Goal: Answer question/provide support

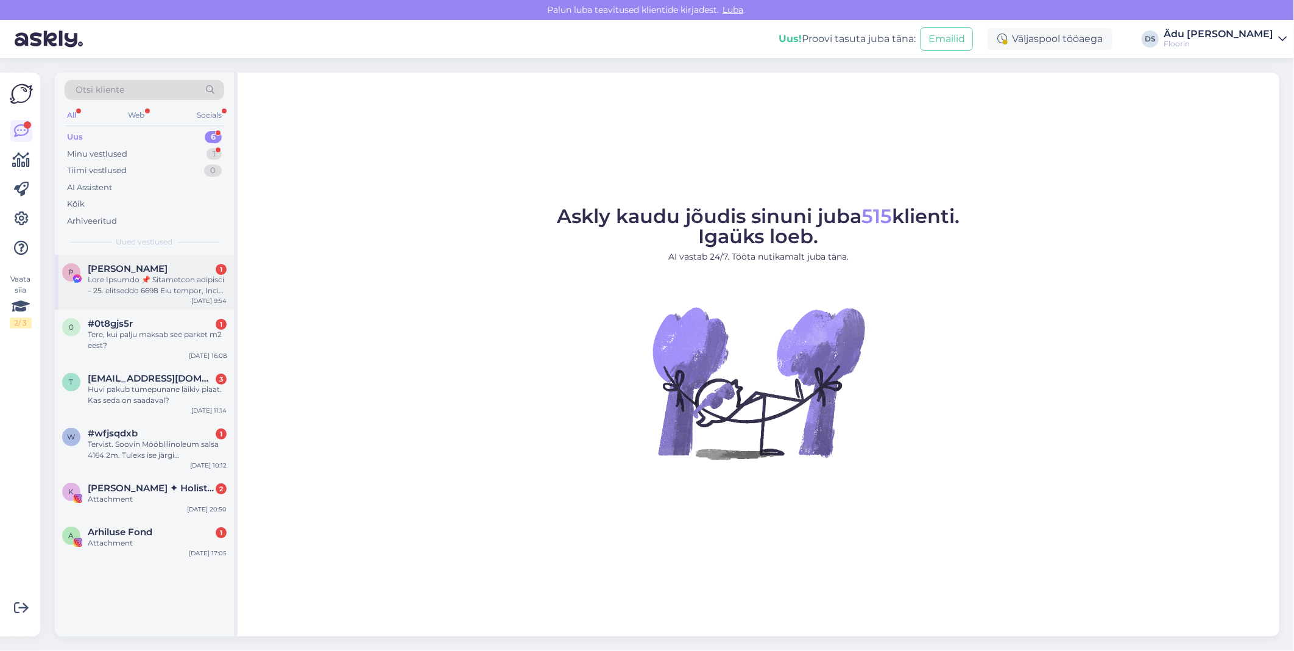
click at [171, 286] on div at bounding box center [157, 285] width 139 height 22
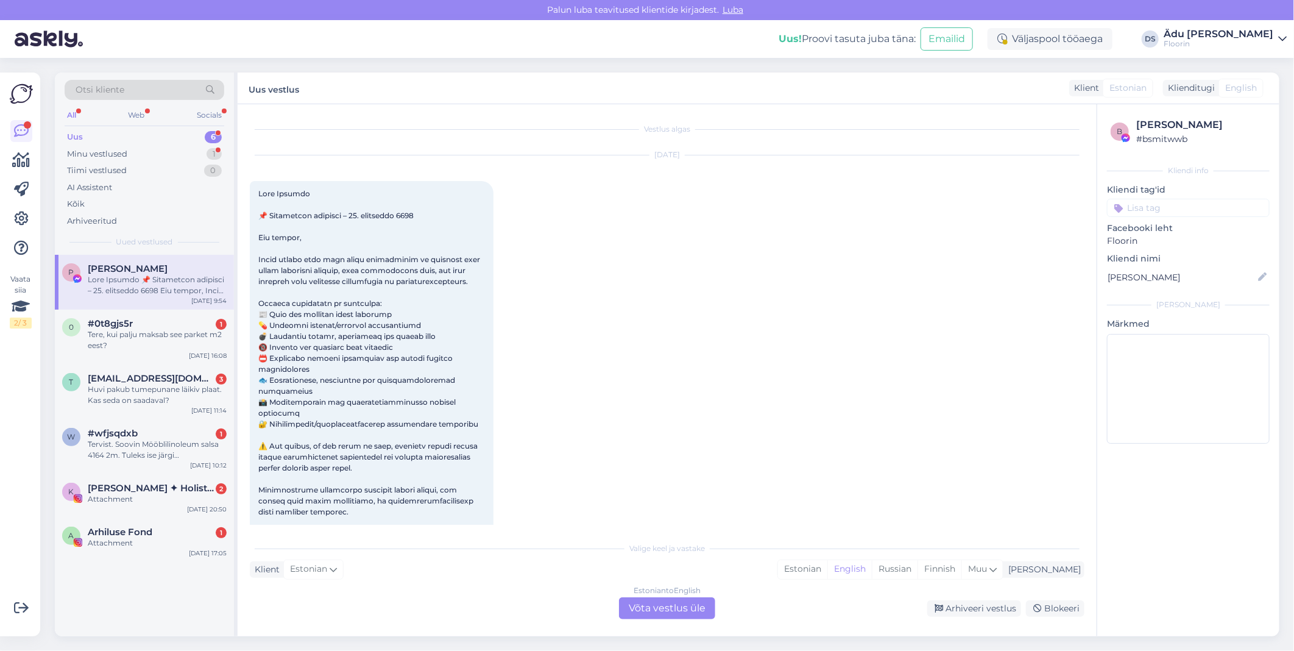
scroll to position [26, 0]
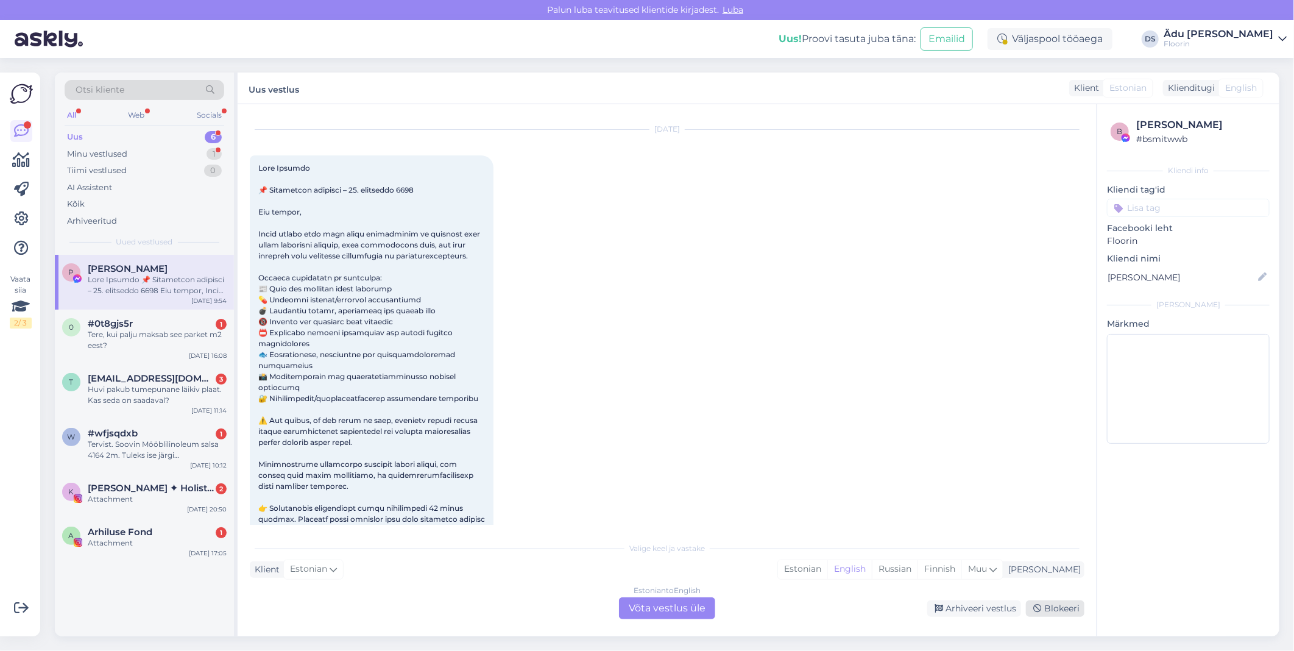
click at [1064, 603] on div "Blokeeri" at bounding box center [1055, 608] width 58 height 16
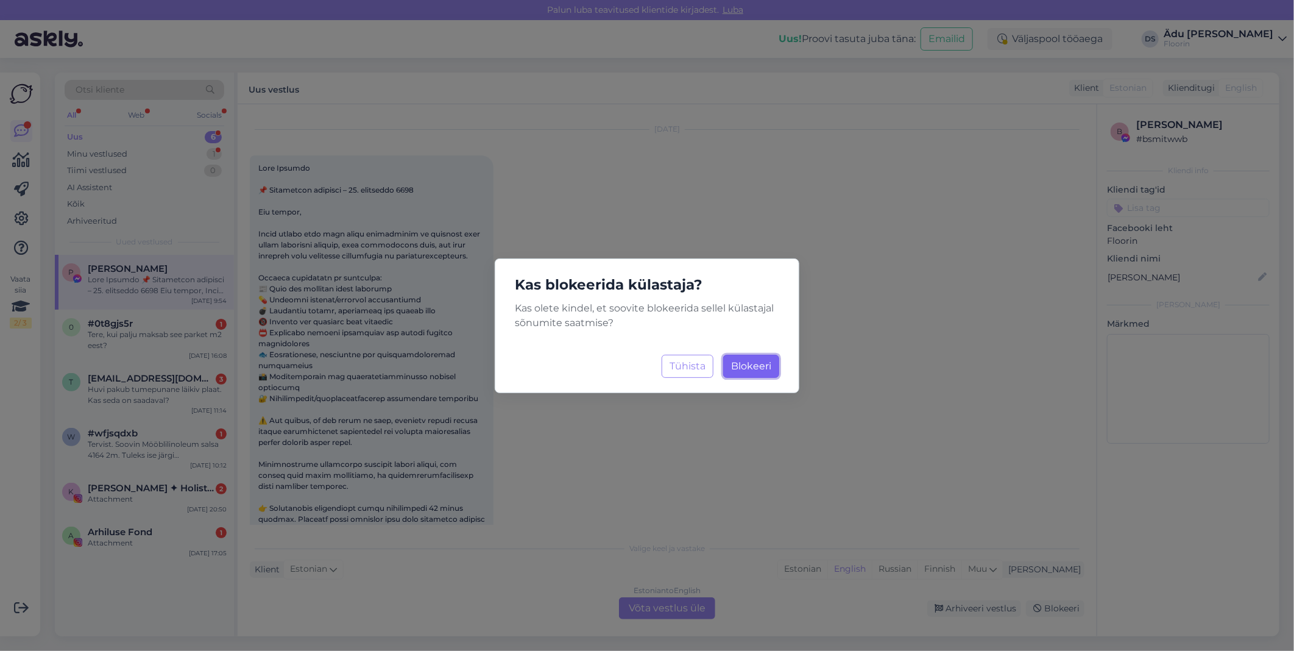
click at [741, 360] on span "Blokeeri" at bounding box center [751, 366] width 40 height 12
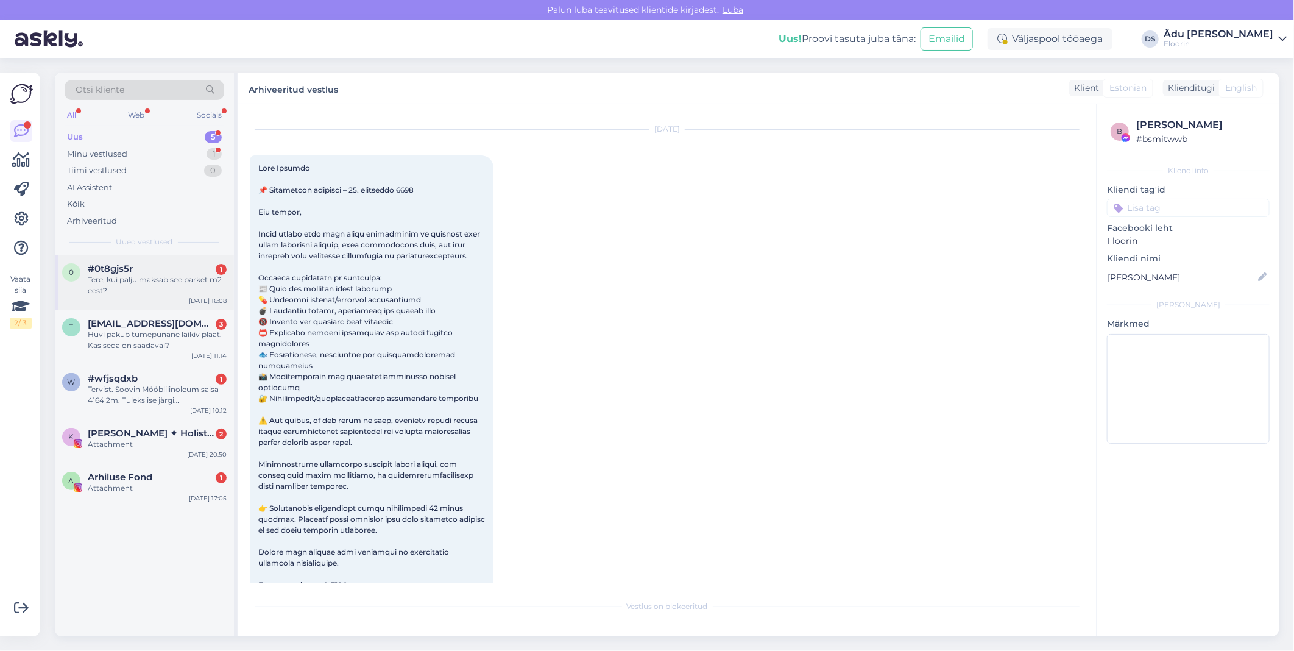
click at [141, 294] on div "Tere, kui palju maksab see parket m2 eest?" at bounding box center [157, 285] width 139 height 22
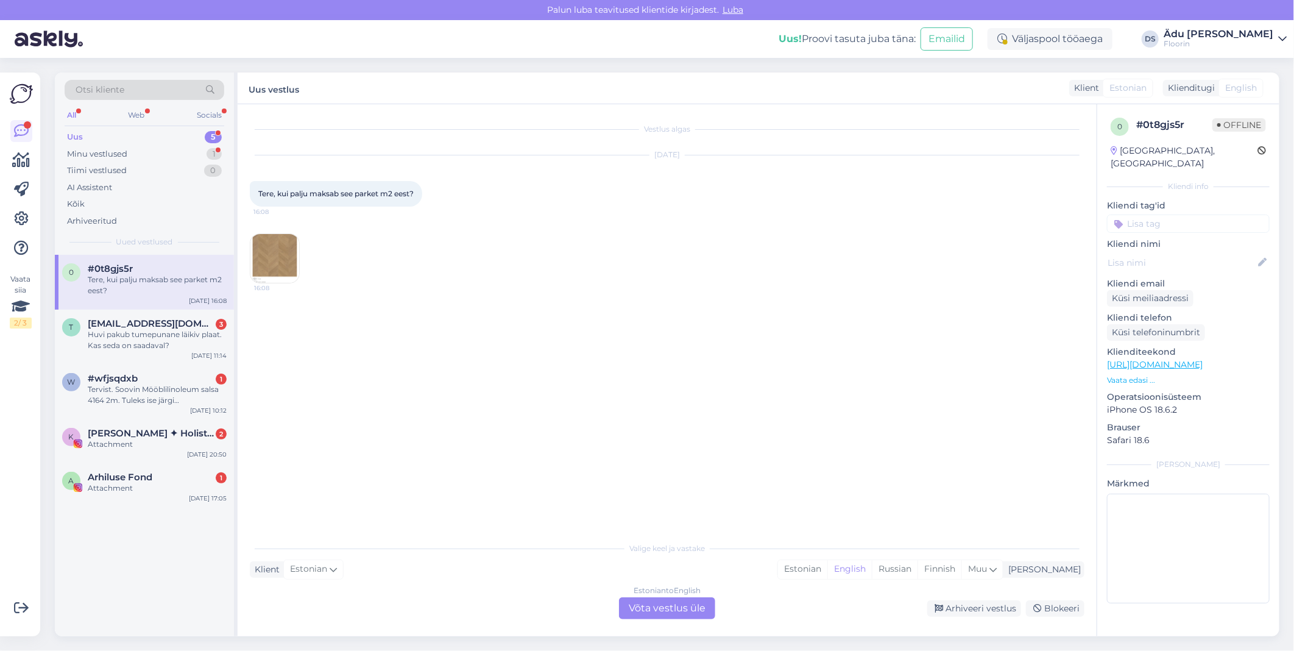
click at [287, 253] on img at bounding box center [274, 258] width 49 height 49
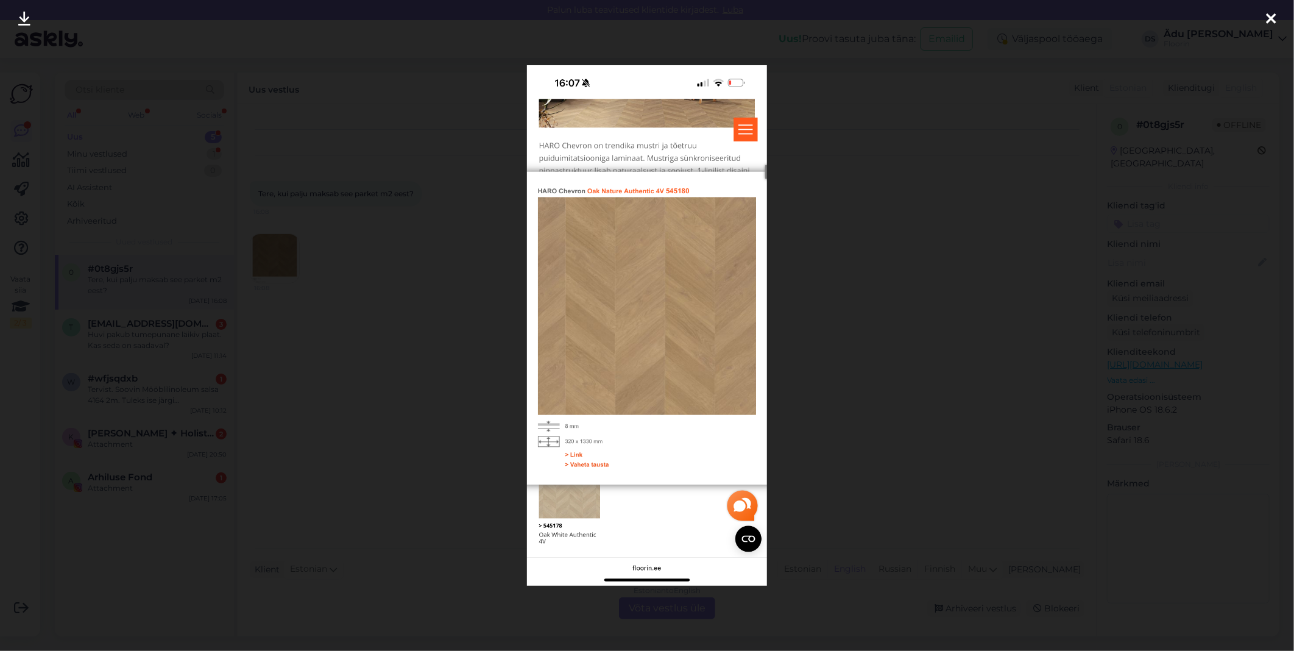
click at [350, 320] on div at bounding box center [647, 325] width 1294 height 651
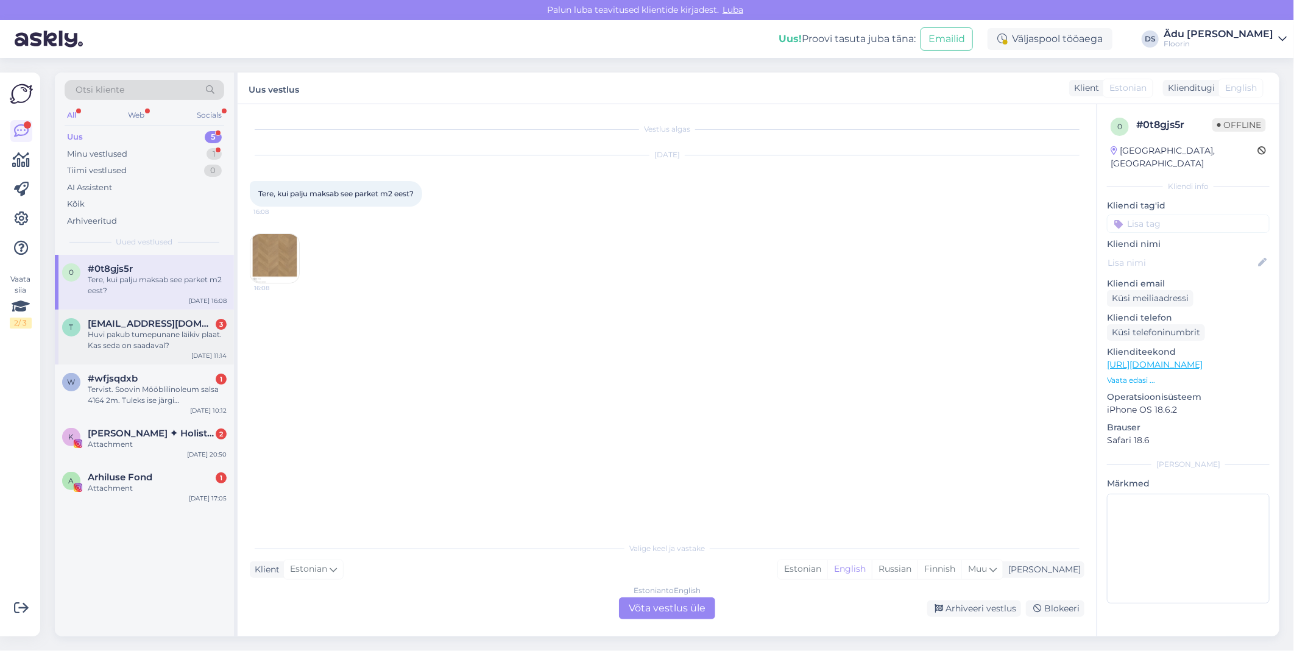
click at [143, 342] on div "Huvi pakub tumepunane läikiv plaat. Kas seda on saadaval?" at bounding box center [157, 340] width 139 height 22
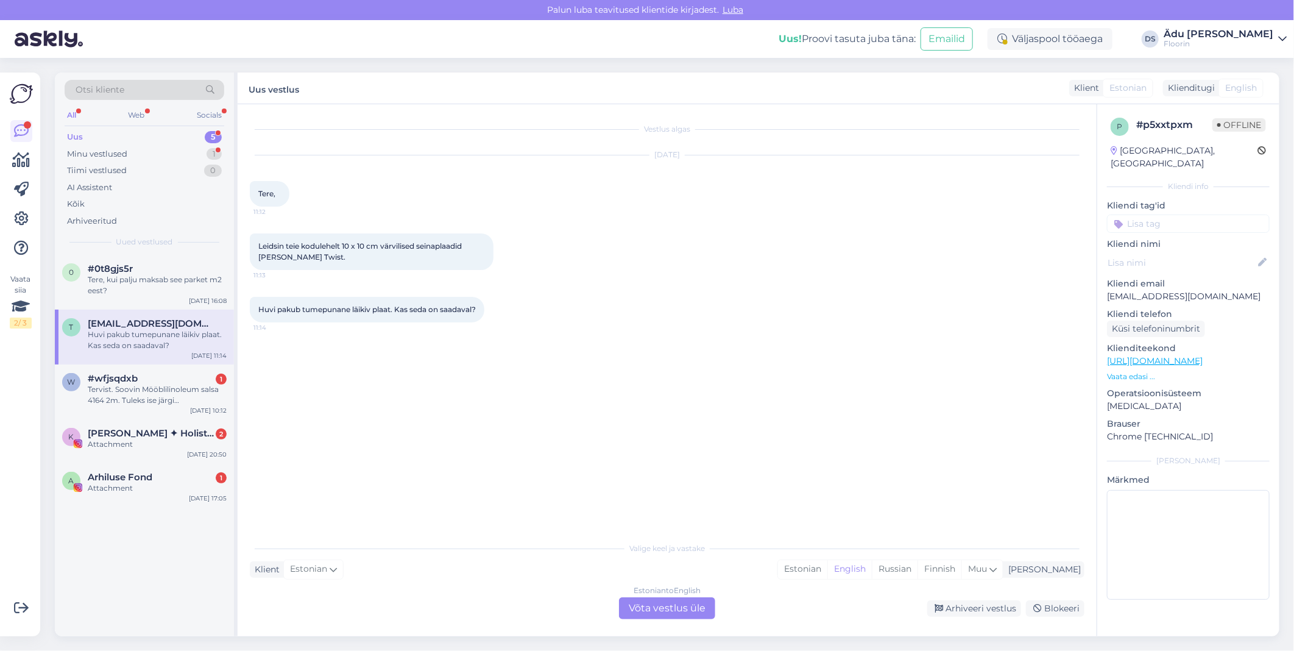
click at [1203, 355] on link "[URL][DOMAIN_NAME]" at bounding box center [1155, 360] width 96 height 11
click at [677, 611] on div "Estonian to English Võta vestlus üle" at bounding box center [667, 608] width 96 height 22
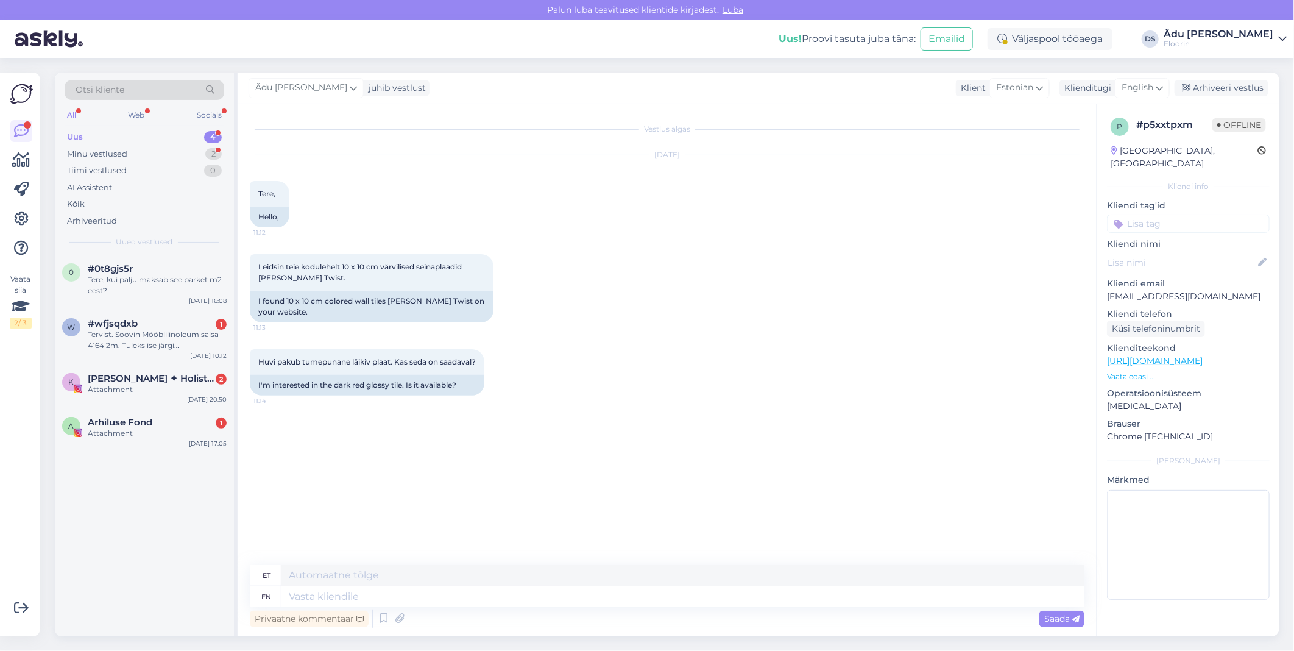
click at [1156, 76] on div "Ädu [PERSON_NAME] juhib vestlust Klient Estonian Klienditugi English Arhiveeri …" at bounding box center [759, 88] width 1042 height 32
click at [1150, 85] on span "English" at bounding box center [1138, 87] width 32 height 13
type input "est"
click at [1134, 132] on link "Estonian" at bounding box center [1115, 141] width 134 height 19
click at [466, 589] on textarea at bounding box center [667, 594] width 835 height 26
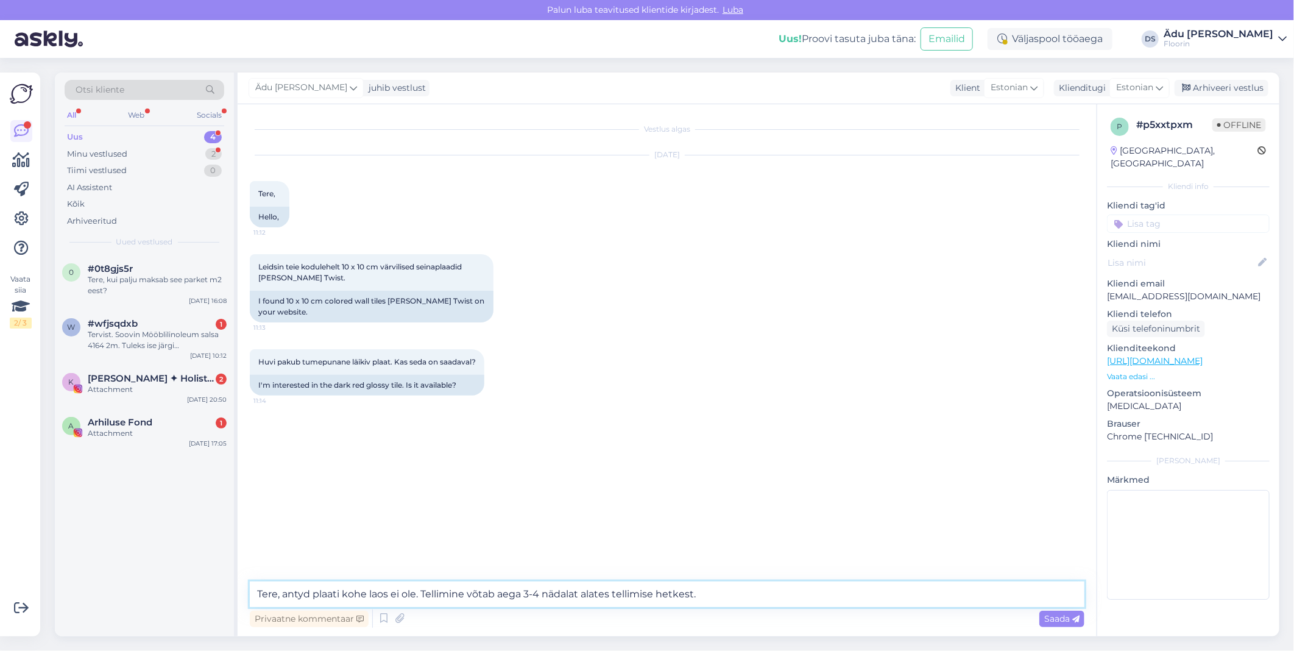
click at [305, 595] on textarea "Tere, antyd plaati kohe laos ei ole. Tellimine võtab aega 3-4 nädalat alates te…" at bounding box center [667, 594] width 835 height 26
click at [790, 587] on textarea "Tere, antud plaati kohe laos ei ole. Tellimine võtab aega 3-4 nädalat alates te…" at bounding box center [667, 594] width 835 height 26
type textarea "Tere, antud plaati kohe laos ei ole. Tellimine võtab aega 3-4 nädalat alates te…"
click at [1046, 617] on span "Saada" at bounding box center [1061, 618] width 35 height 11
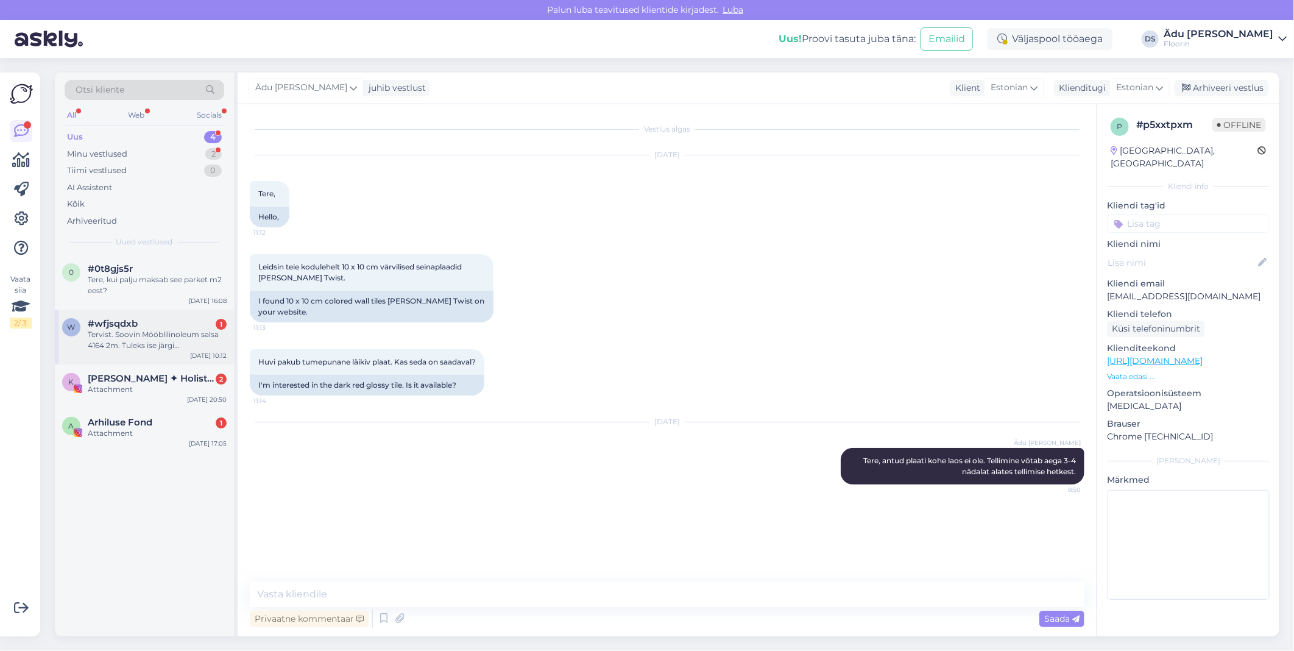
click at [157, 338] on div "Tervist. Soovin Mööblilinoleum salsa 4164 2m. Tuleks ise järgi [PERSON_NAME] so…" at bounding box center [157, 340] width 139 height 22
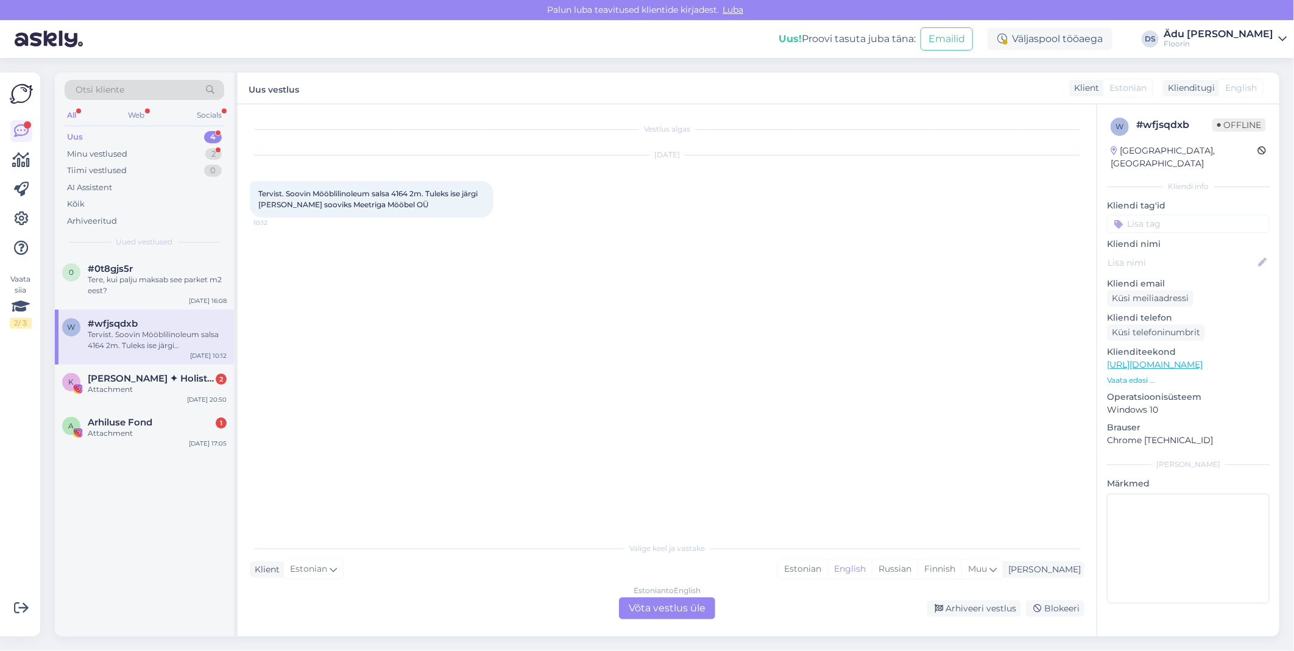
click at [690, 609] on div "Estonian to English Võta vestlus üle" at bounding box center [667, 608] width 96 height 22
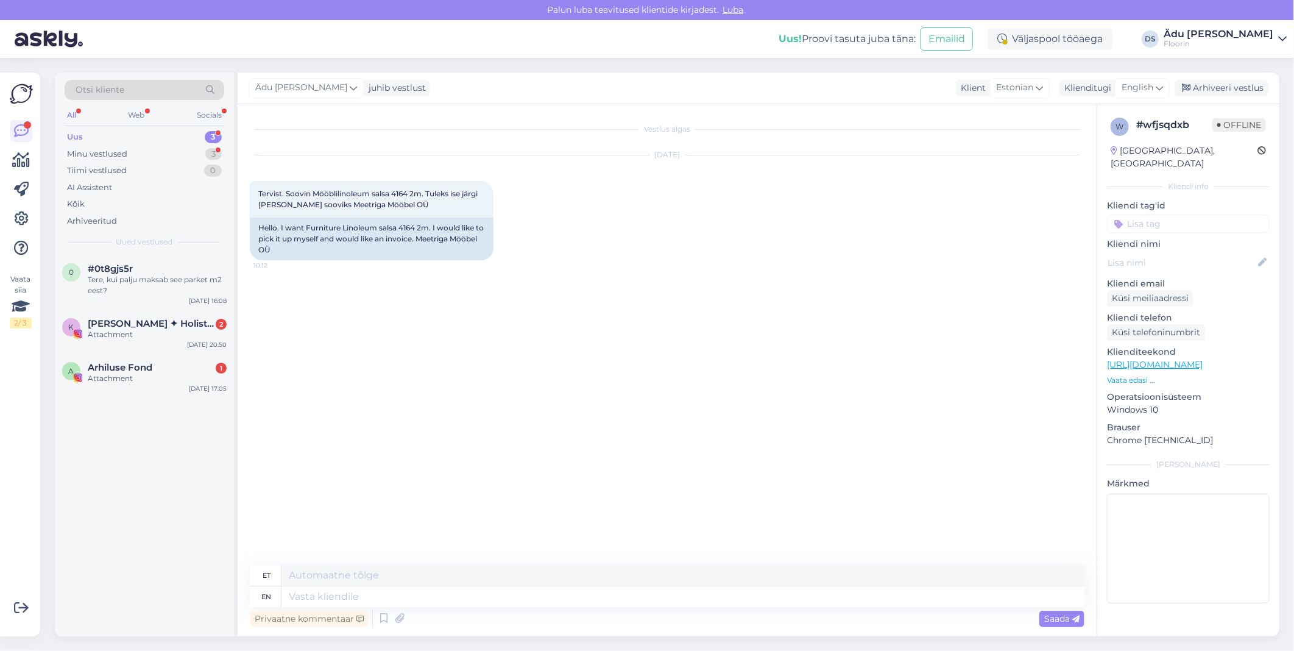
click at [1202, 359] on link "[URL][DOMAIN_NAME]" at bounding box center [1155, 364] width 96 height 11
click at [380, 595] on textarea at bounding box center [682, 596] width 803 height 21
click at [387, 601] on textarea at bounding box center [682, 596] width 803 height 21
type textarea "Tere,"
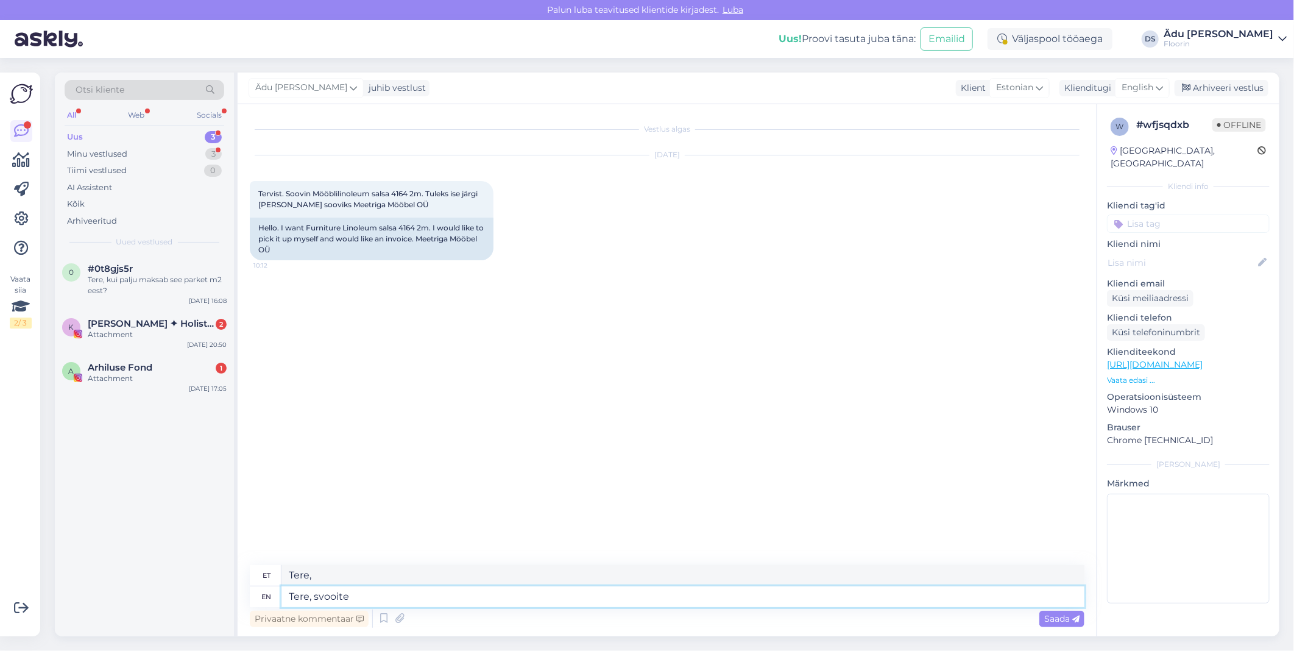
type textarea "Tere, svooite"
type textarea "[PERSON_NAME], soovite"
type textarea "[PERSON_NAME], soovige"
type textarea "[PERSON_NAME], soovite 2"
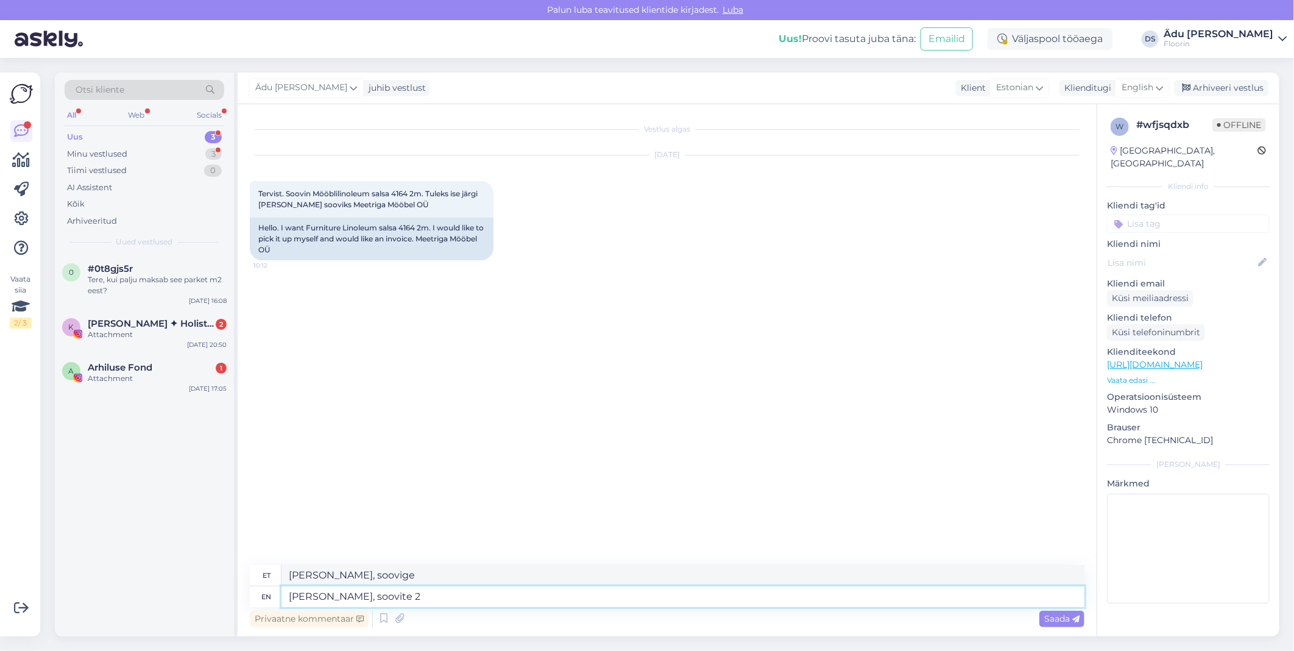
type textarea "[PERSON_NAME], soovige 2"
type textarea "[PERSON_NAME], soovite 2 jooksvat"
type textarea "[PERSON_NAME], soovitage 2 jooksu"
type textarea "[PERSON_NAME], soovite 2 jooksvat meetrit?"
type textarea "[PERSON_NAME], soovid 2 jooksvat meetrit?"
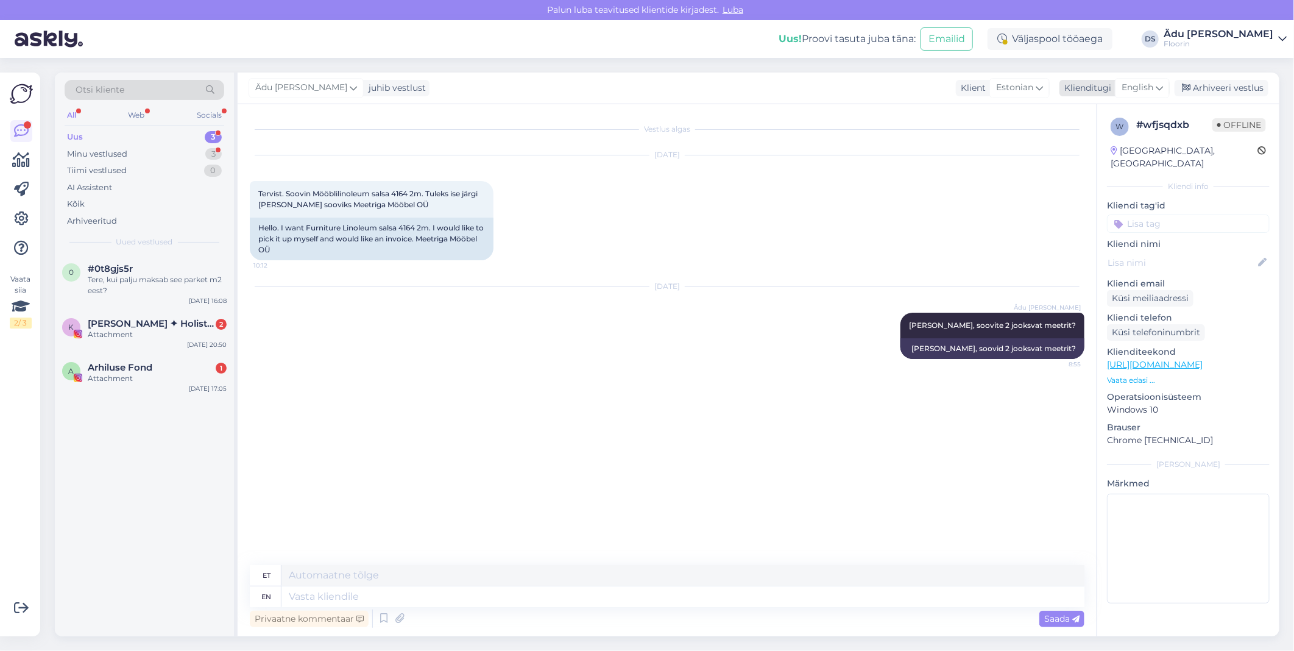
click at [1148, 83] on span "English" at bounding box center [1138, 87] width 32 height 13
click at [1122, 144] on link "Estonian" at bounding box center [1115, 141] width 134 height 19
click at [160, 375] on div "Attachment" at bounding box center [157, 378] width 139 height 11
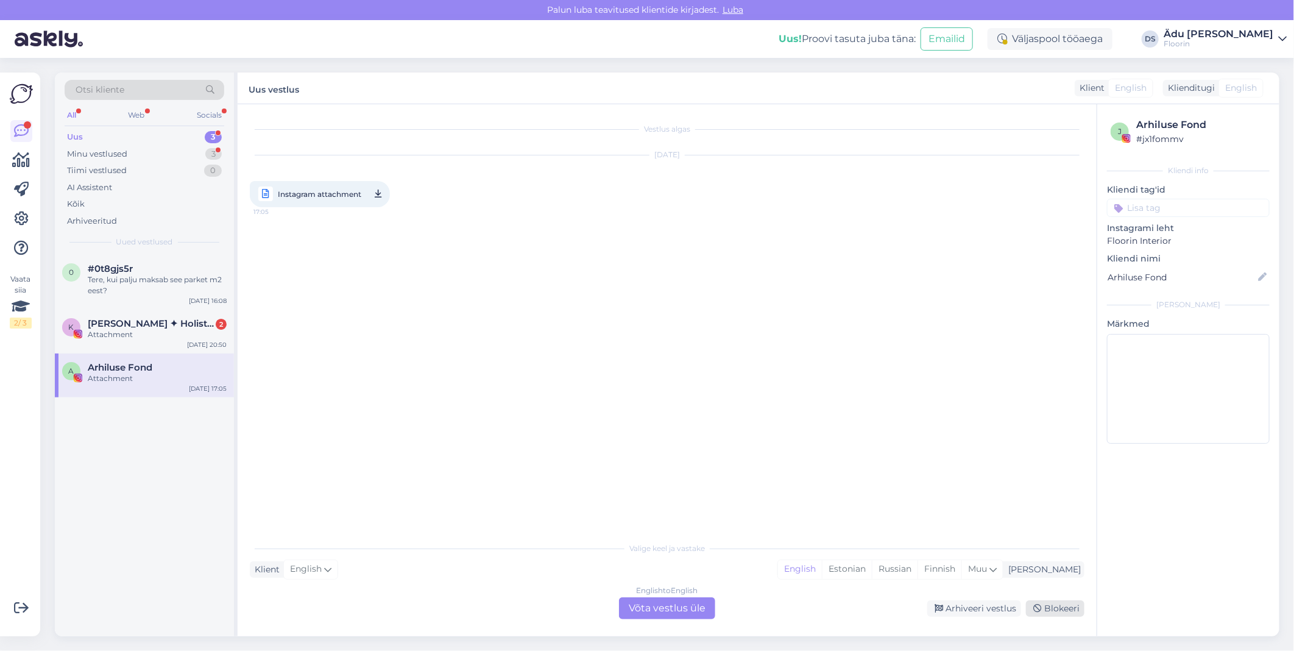
click at [1057, 612] on div "Blokeeri" at bounding box center [1055, 608] width 58 height 16
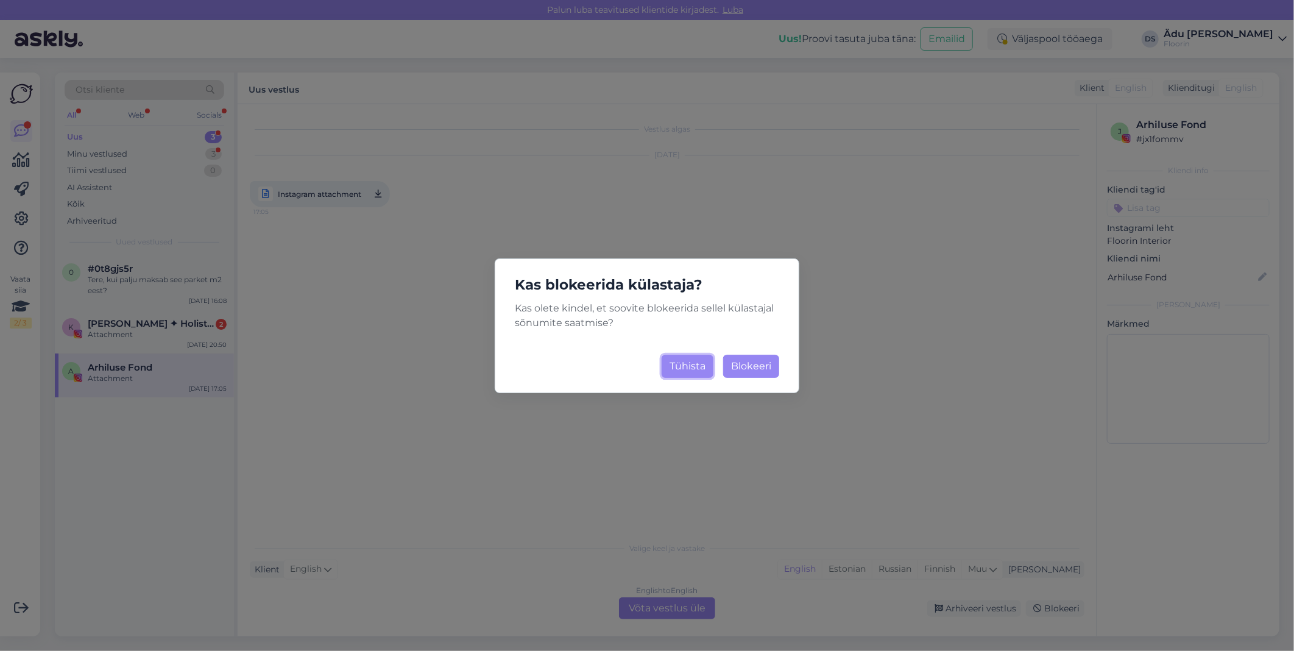
click at [692, 373] on button "Tühista" at bounding box center [688, 366] width 52 height 23
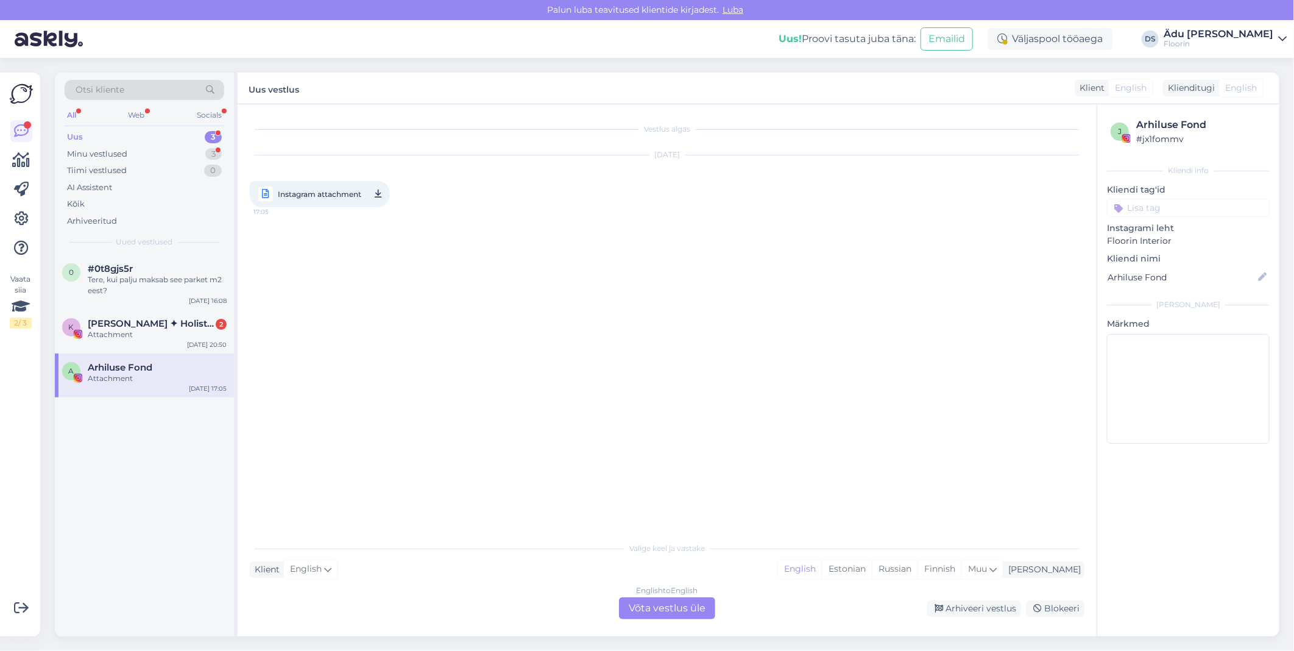
click at [674, 606] on div "English to English Võta vestlus üle" at bounding box center [667, 608] width 96 height 22
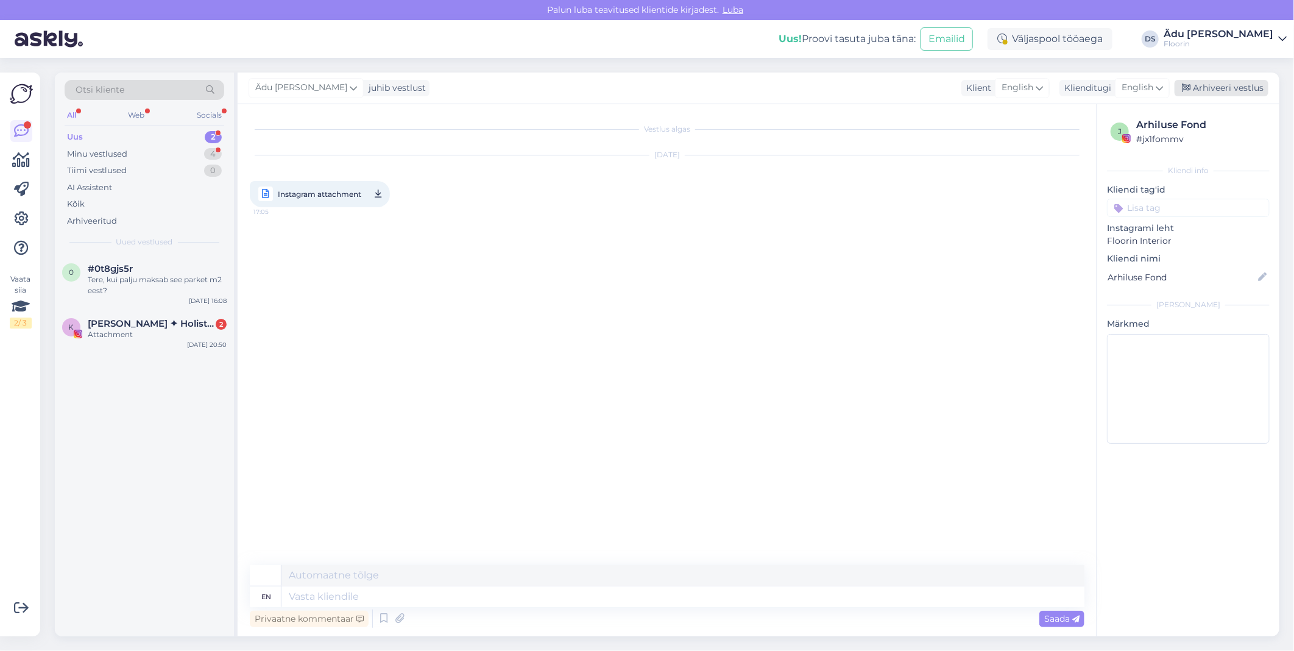
click at [1220, 92] on div "Arhiveeri vestlus" at bounding box center [1222, 88] width 94 height 16
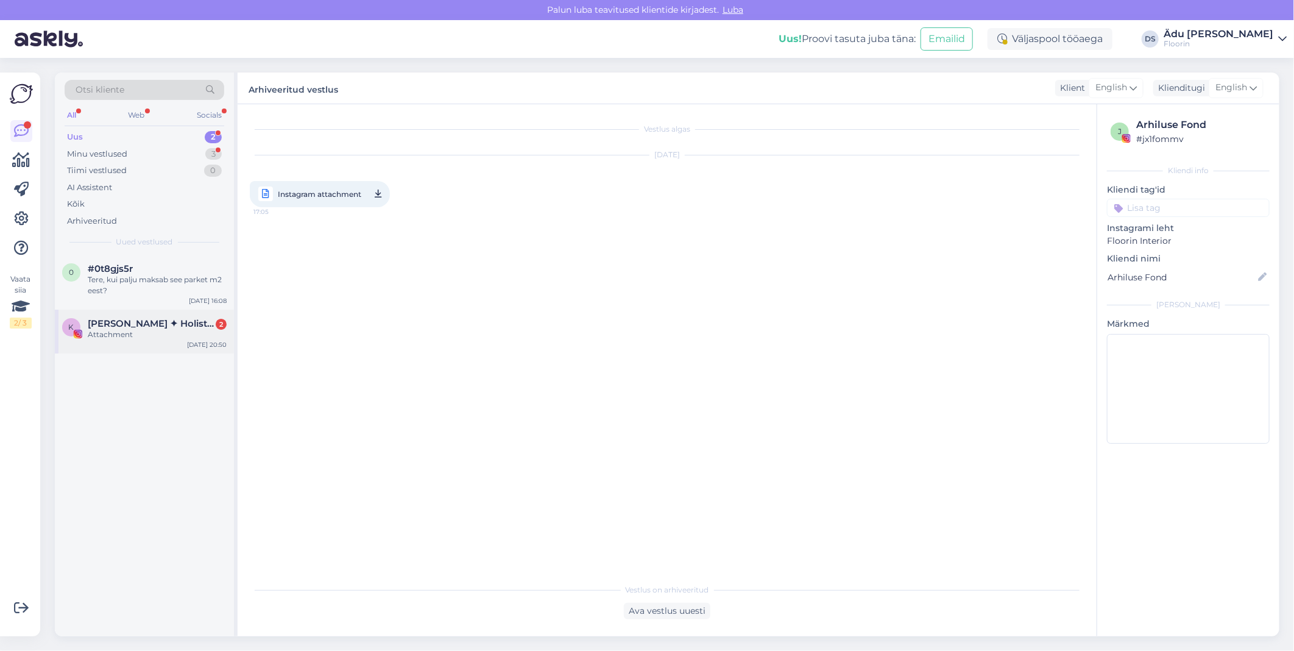
click at [119, 340] on div "K [PERSON_NAME] ✦ Holistic Interior Design 2 Attachment [DATE] 20:50" at bounding box center [144, 331] width 179 height 44
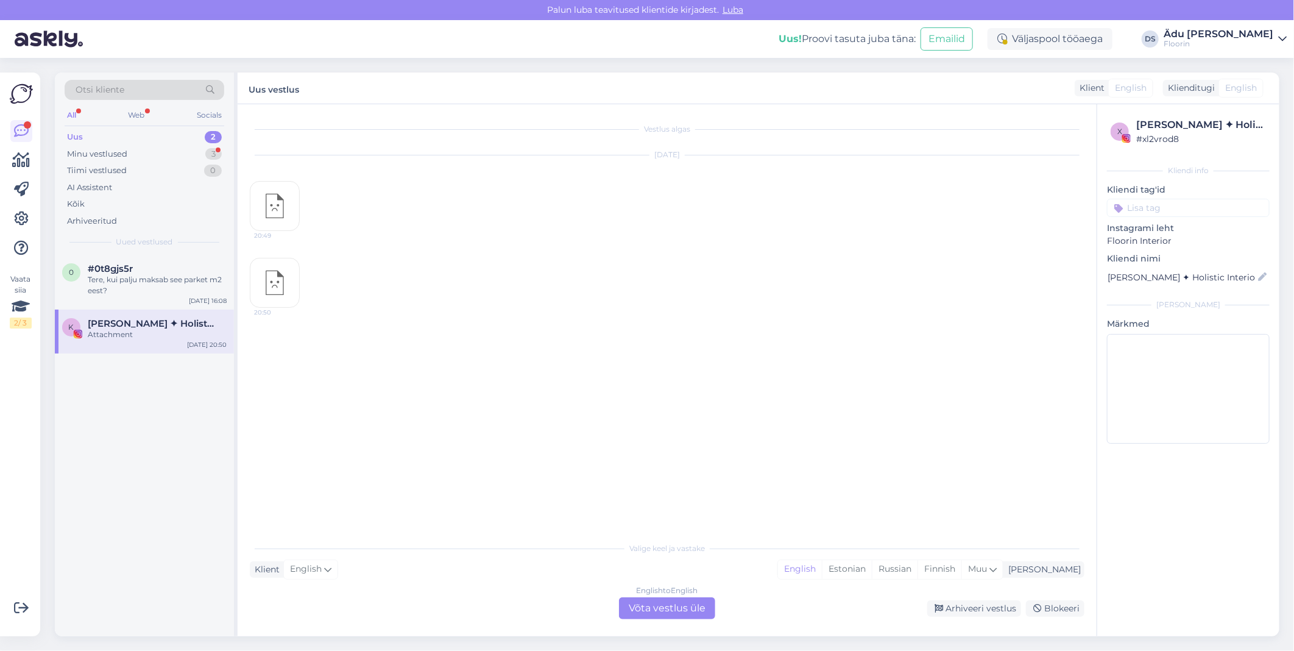
click at [690, 600] on div "English to English Võta vestlus üle" at bounding box center [667, 608] width 96 height 22
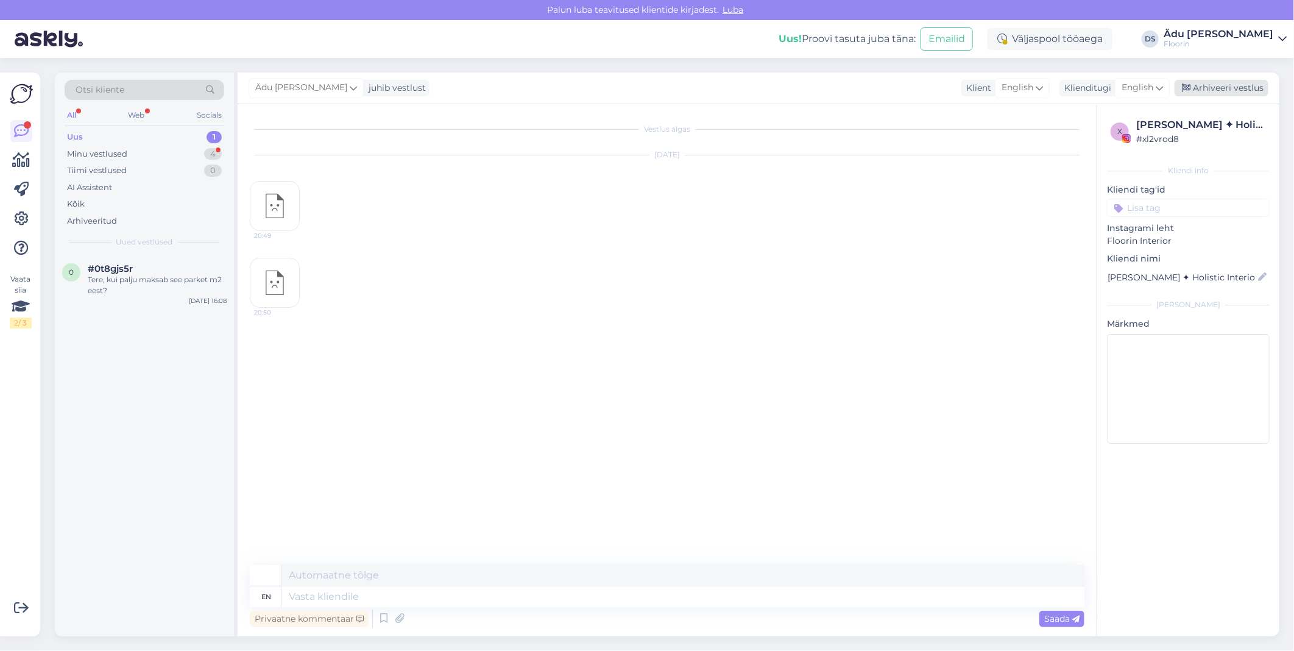
click at [1225, 88] on div "Arhiveeri vestlus" at bounding box center [1222, 88] width 94 height 16
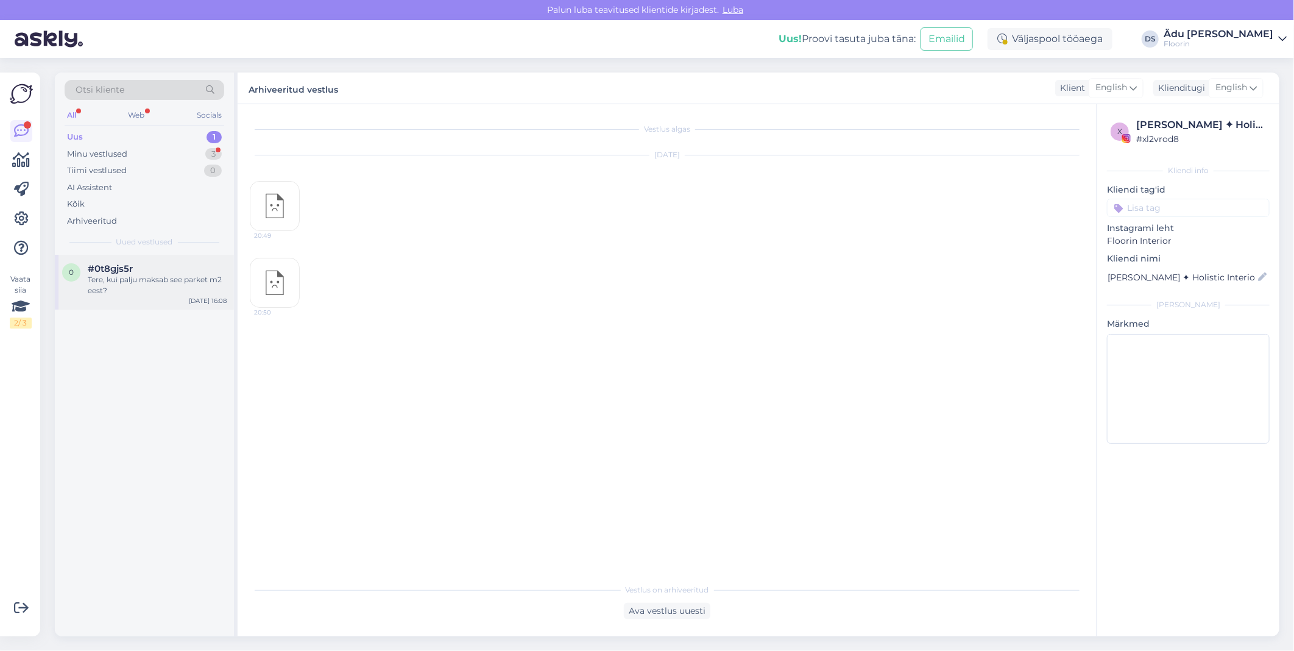
click at [149, 294] on div "Tere, kui palju maksab see parket m2 eest?" at bounding box center [157, 285] width 139 height 22
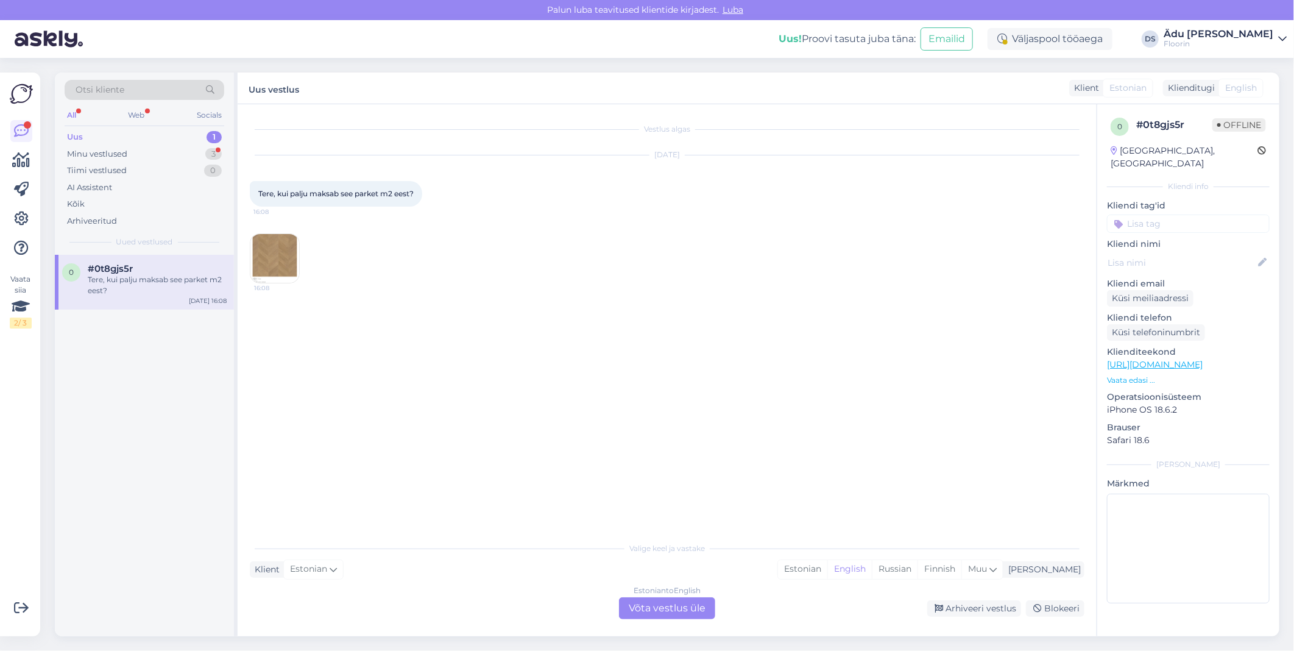
click at [272, 245] on img at bounding box center [274, 258] width 49 height 49
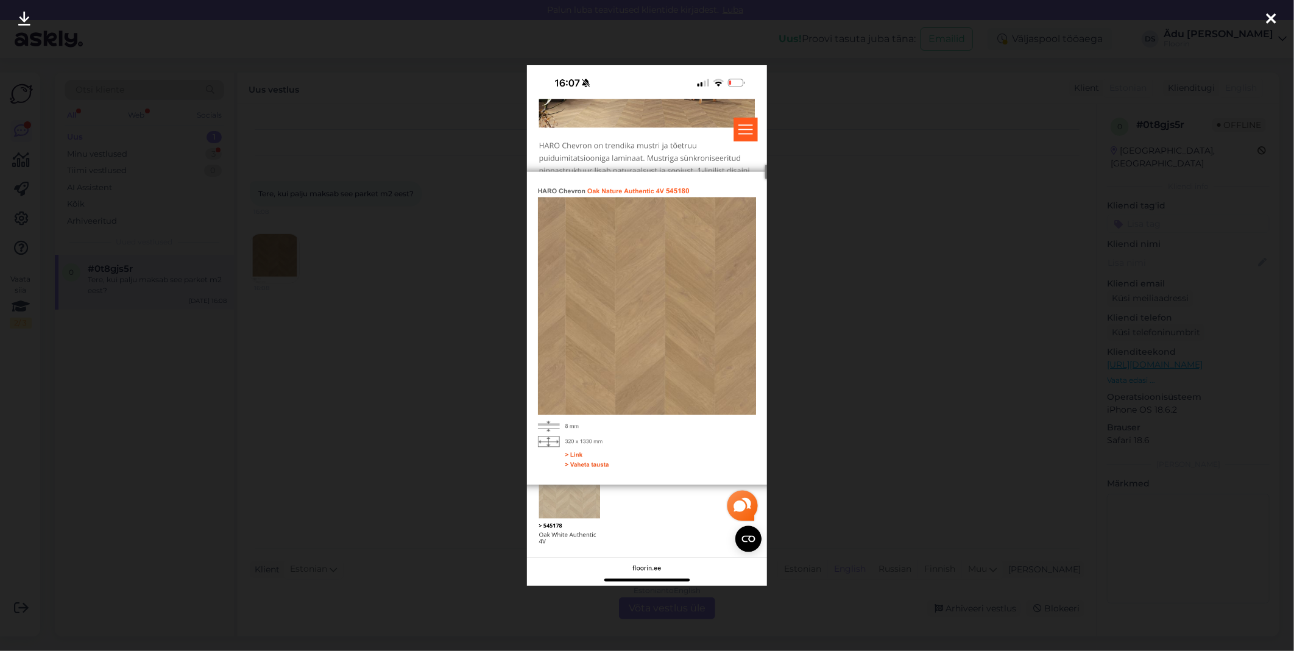
click at [1080, 95] on div at bounding box center [647, 325] width 1294 height 651
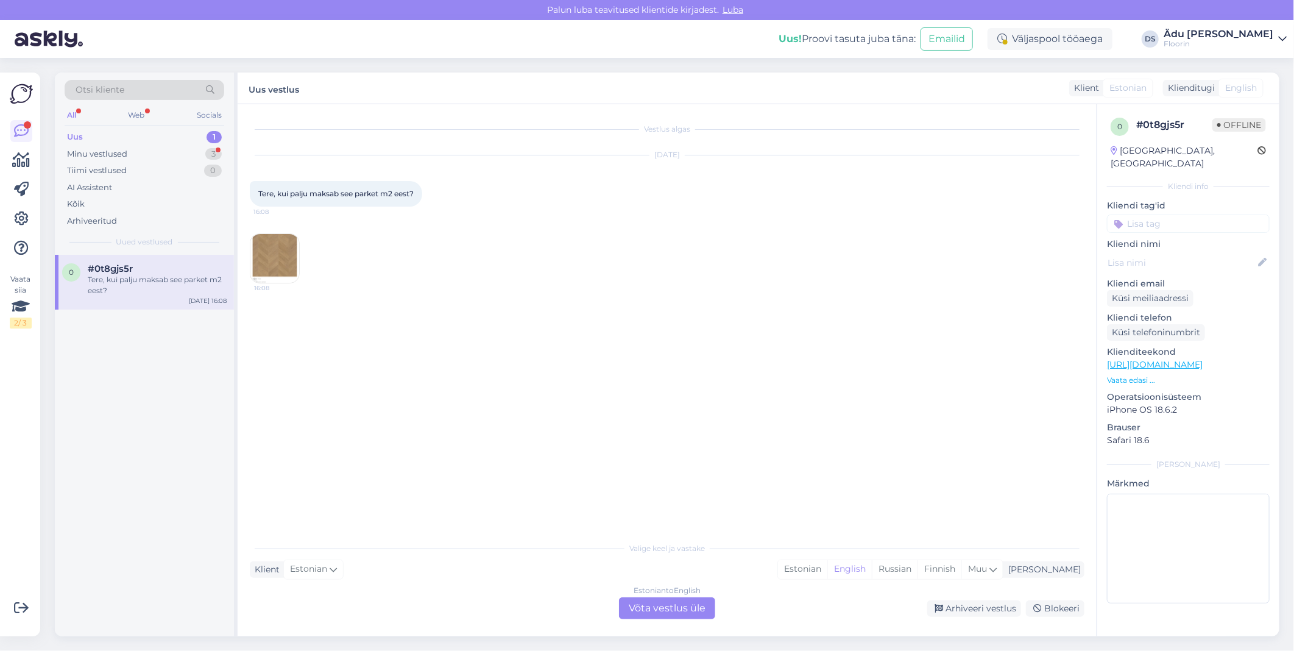
click at [677, 606] on div "Estonian to English Võta vestlus üle" at bounding box center [667, 608] width 96 height 22
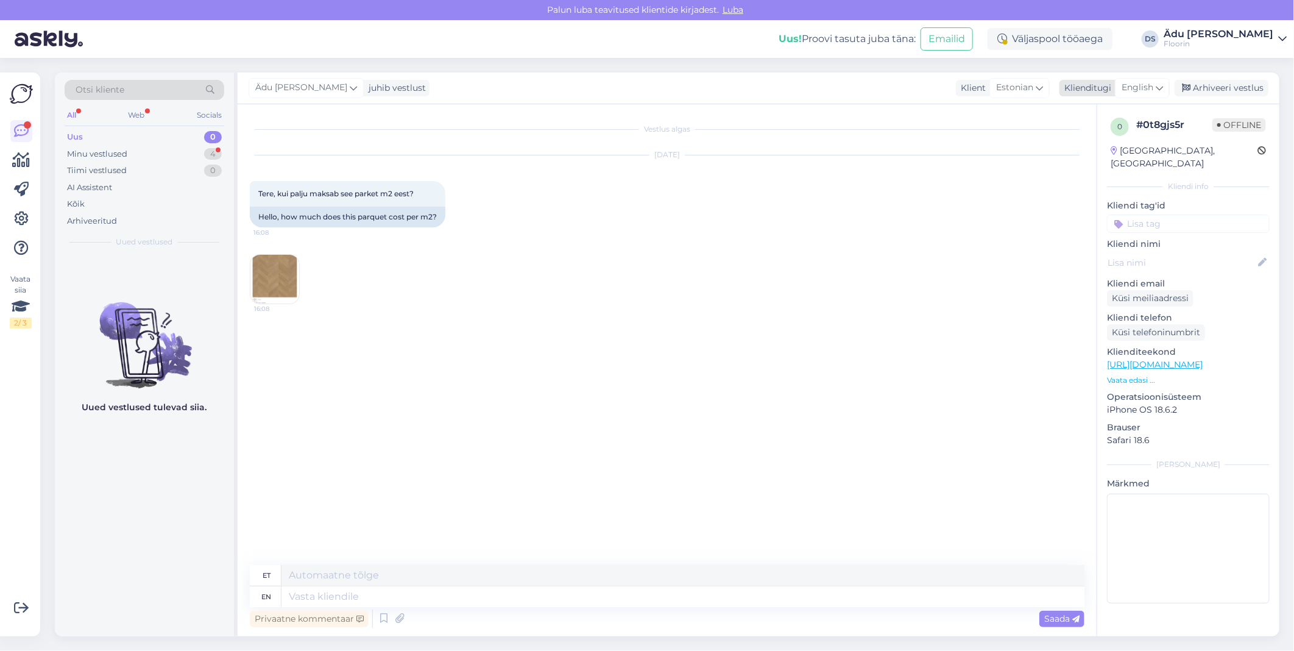
click at [1156, 90] on icon at bounding box center [1159, 87] width 7 height 13
click at [1115, 146] on link "Estonian" at bounding box center [1115, 141] width 134 height 19
click at [401, 587] on textarea at bounding box center [667, 594] width 835 height 26
click at [403, 589] on textarea "Tere, antud toode maskab 40 €/m2." at bounding box center [667, 594] width 835 height 26
click at [484, 605] on textarea "Tere, antud toode maskab 40€/m2." at bounding box center [667, 594] width 835 height 26
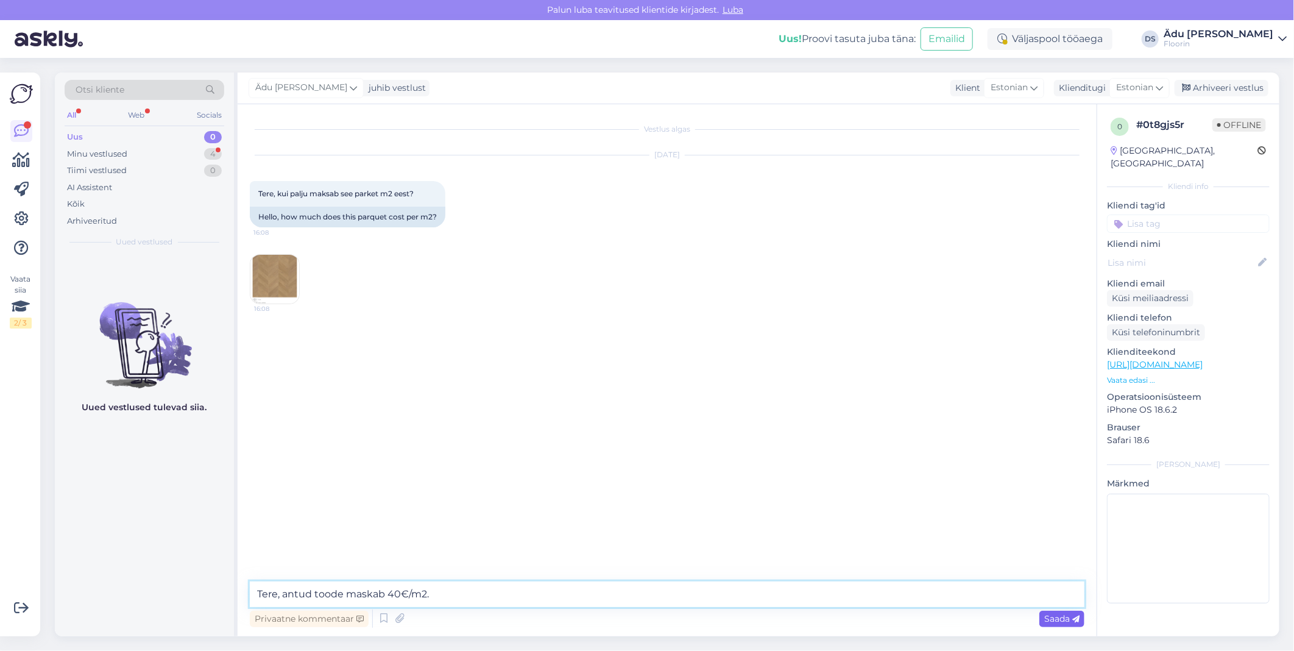
type textarea "Tere, antud toode maskab 40€/m2."
click at [1064, 618] on span "Saada" at bounding box center [1061, 618] width 35 height 11
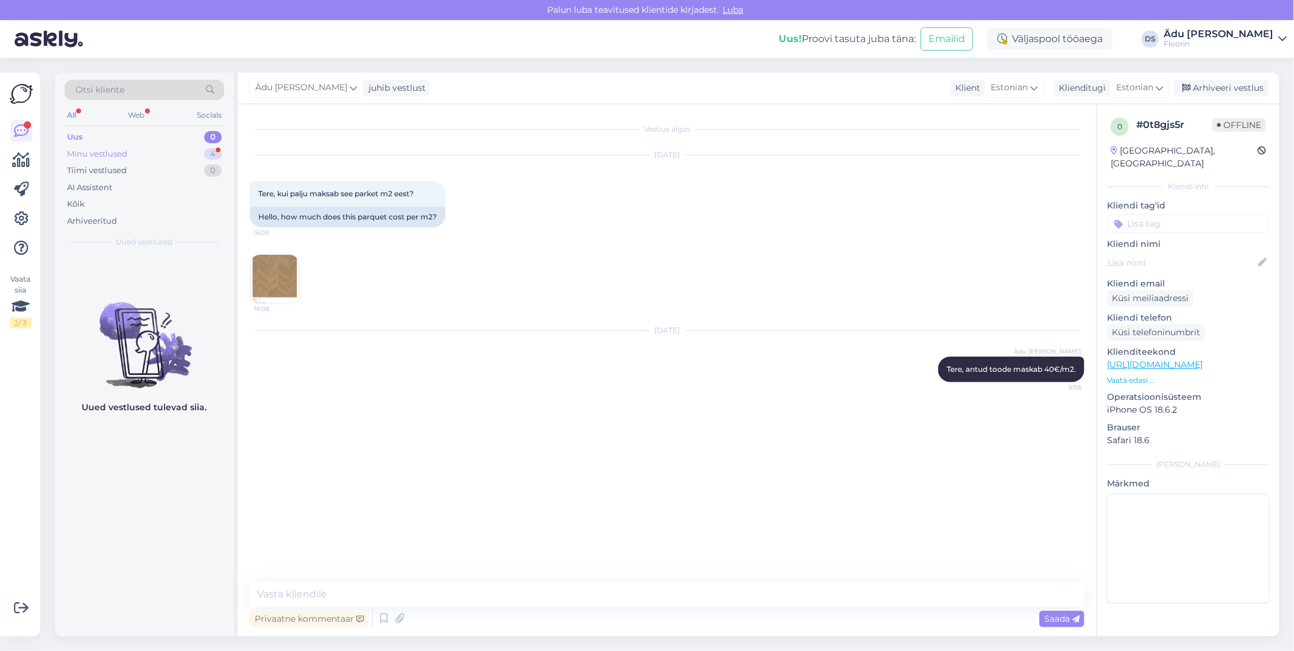
click at [128, 149] on div "Minu vestlused 4" at bounding box center [145, 154] width 160 height 17
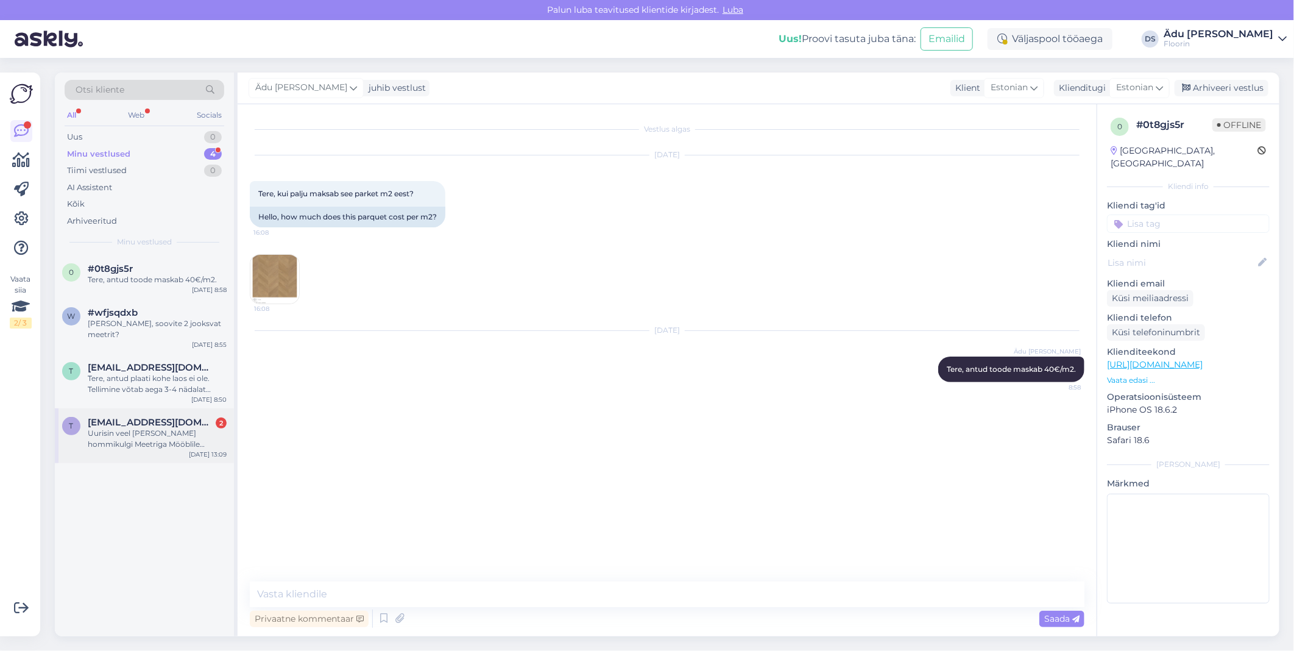
click at [146, 436] on div "Uurisin veel [PERSON_NAME] hommikulgi Meetriga Mööblile alternatiivset tooni, a…" at bounding box center [157, 439] width 139 height 22
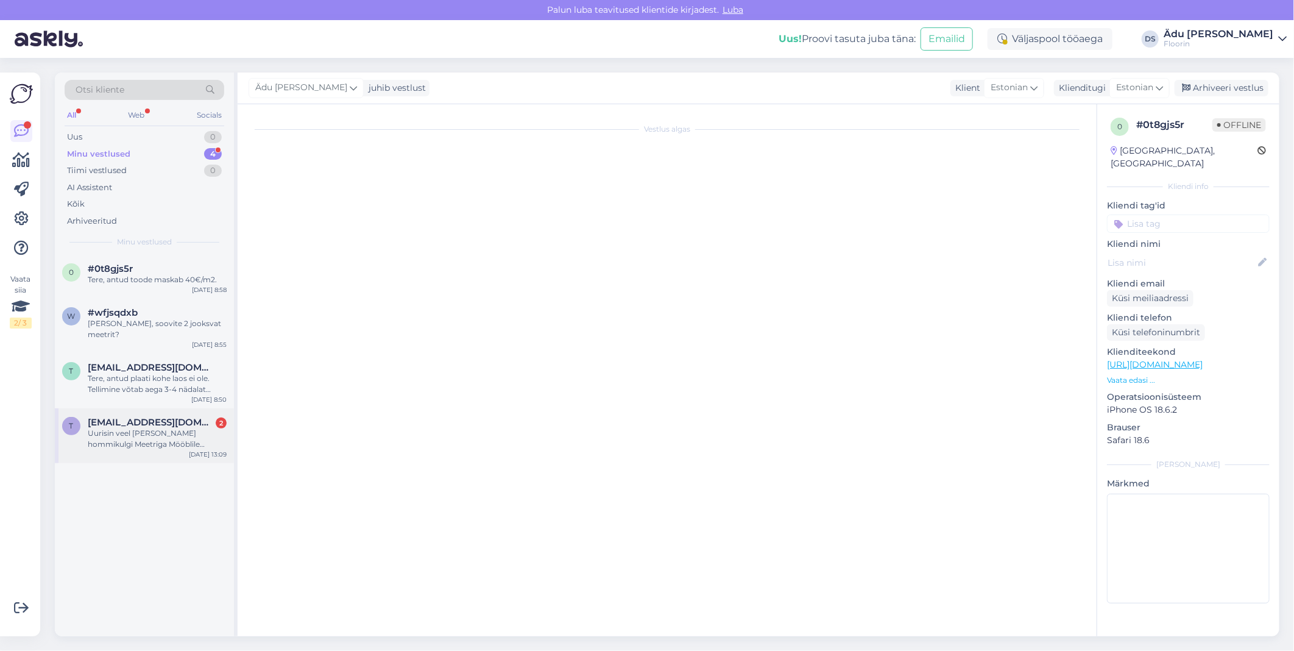
scroll to position [119, 0]
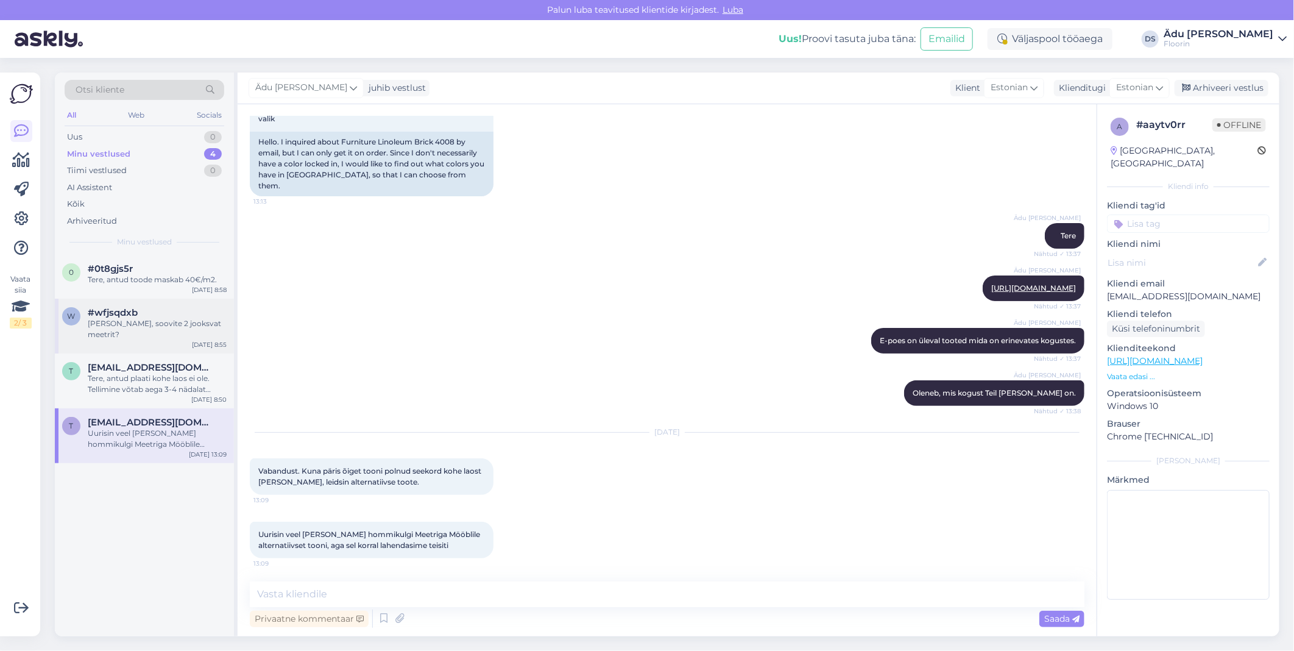
click at [115, 321] on div "[PERSON_NAME], soovite 2 jooksvat meetrit?" at bounding box center [157, 329] width 139 height 22
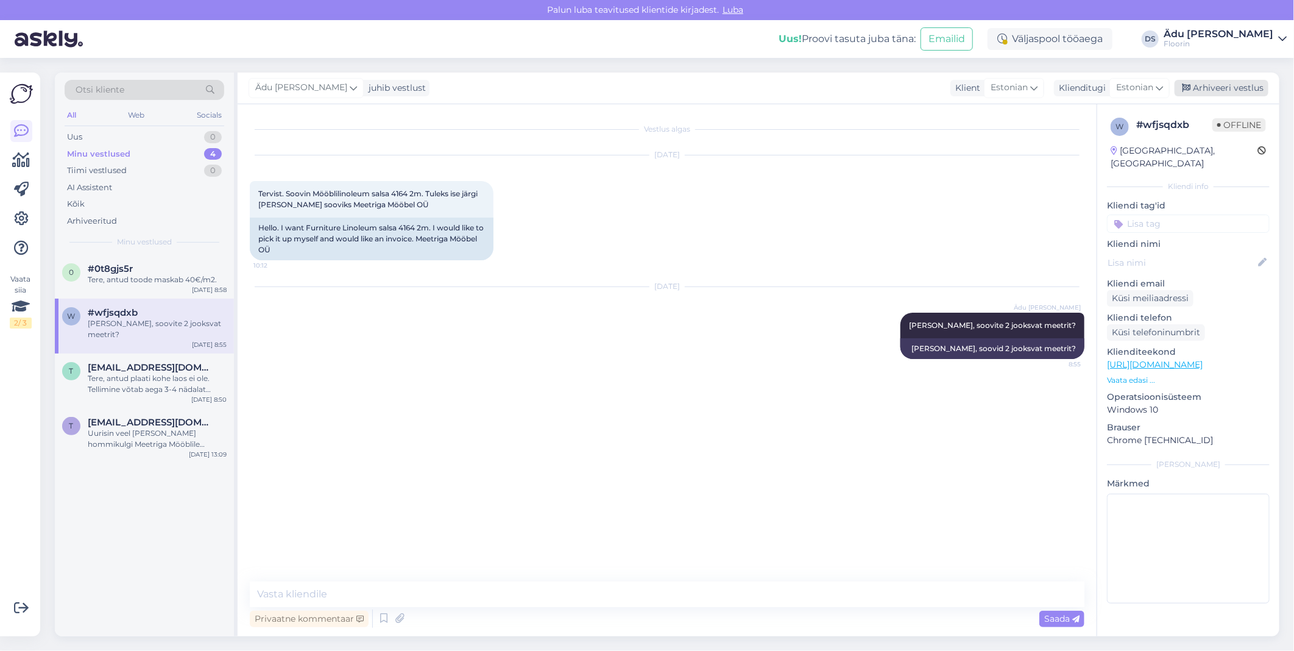
click at [1220, 87] on div "Arhiveeri vestlus" at bounding box center [1222, 88] width 94 height 16
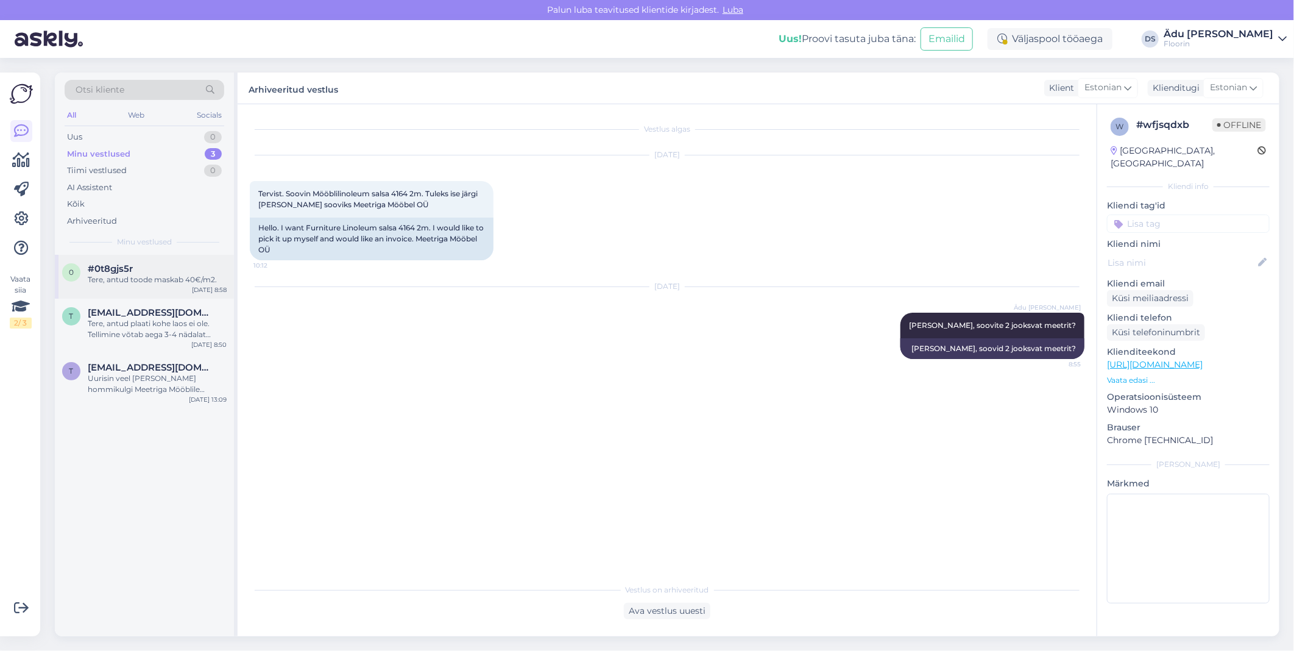
click at [141, 285] on div "0 #0t8gjs5r Tere, antud toode maskab 40€/m2. [DATE] 8:58" at bounding box center [144, 277] width 179 height 44
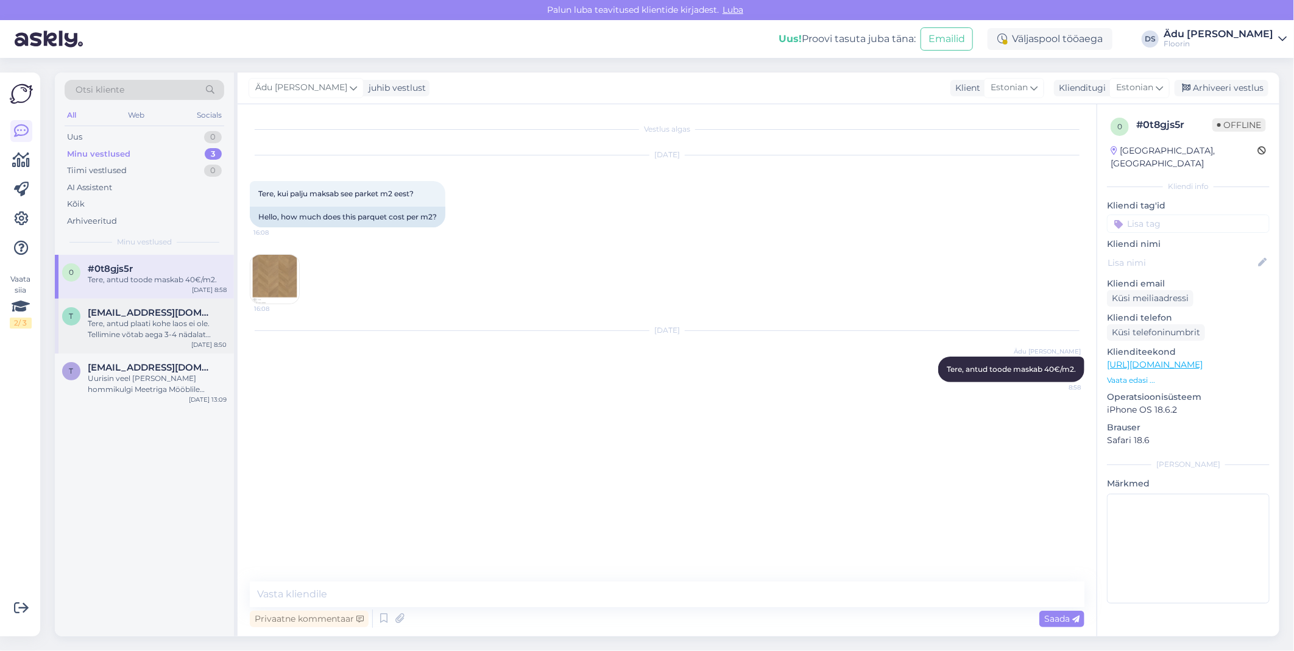
click at [149, 319] on div "Tere, antud plaati kohe laos ei ole. Tellimine võtab aega 3-4 nädalat alates te…" at bounding box center [157, 329] width 139 height 22
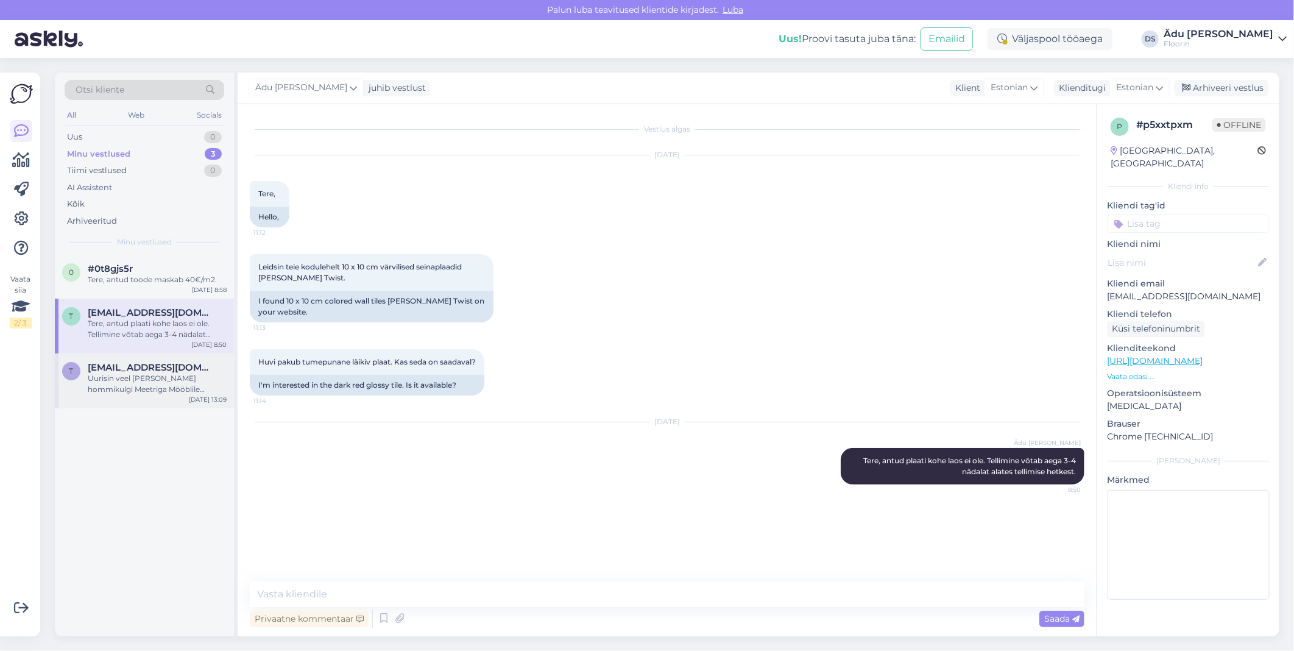
click at [146, 368] on span "[EMAIL_ADDRESS][DOMAIN_NAME]" at bounding box center [151, 367] width 127 height 11
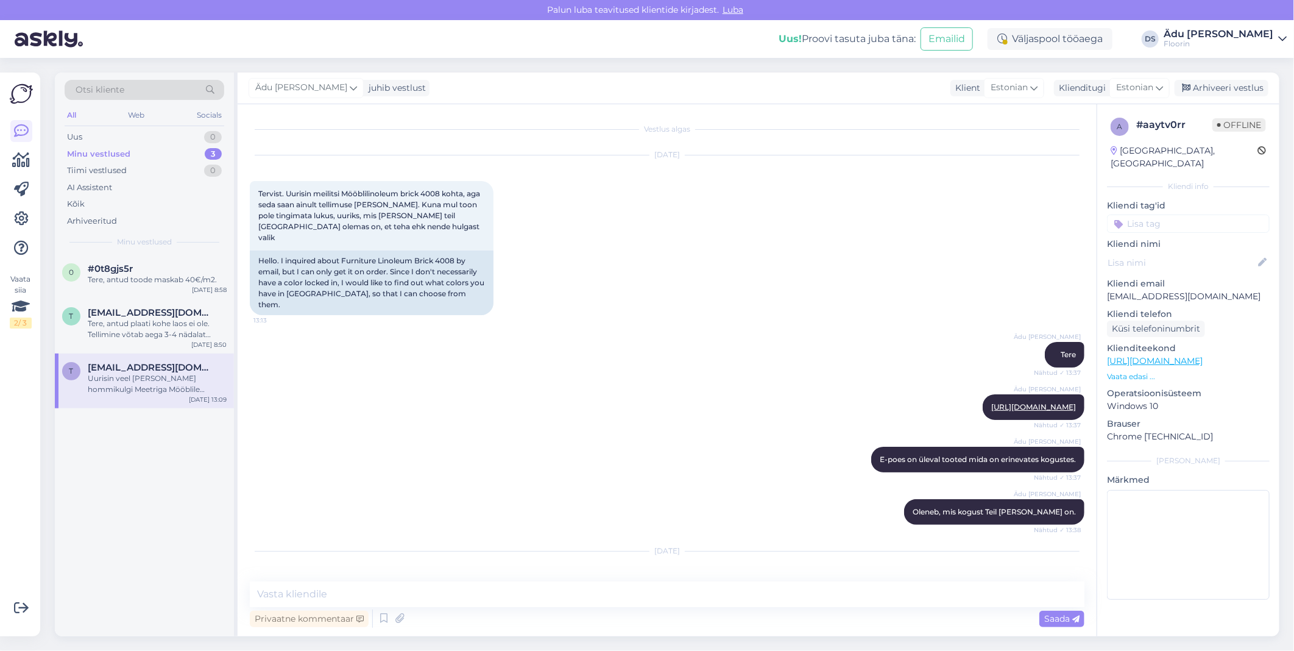
scroll to position [119, 0]
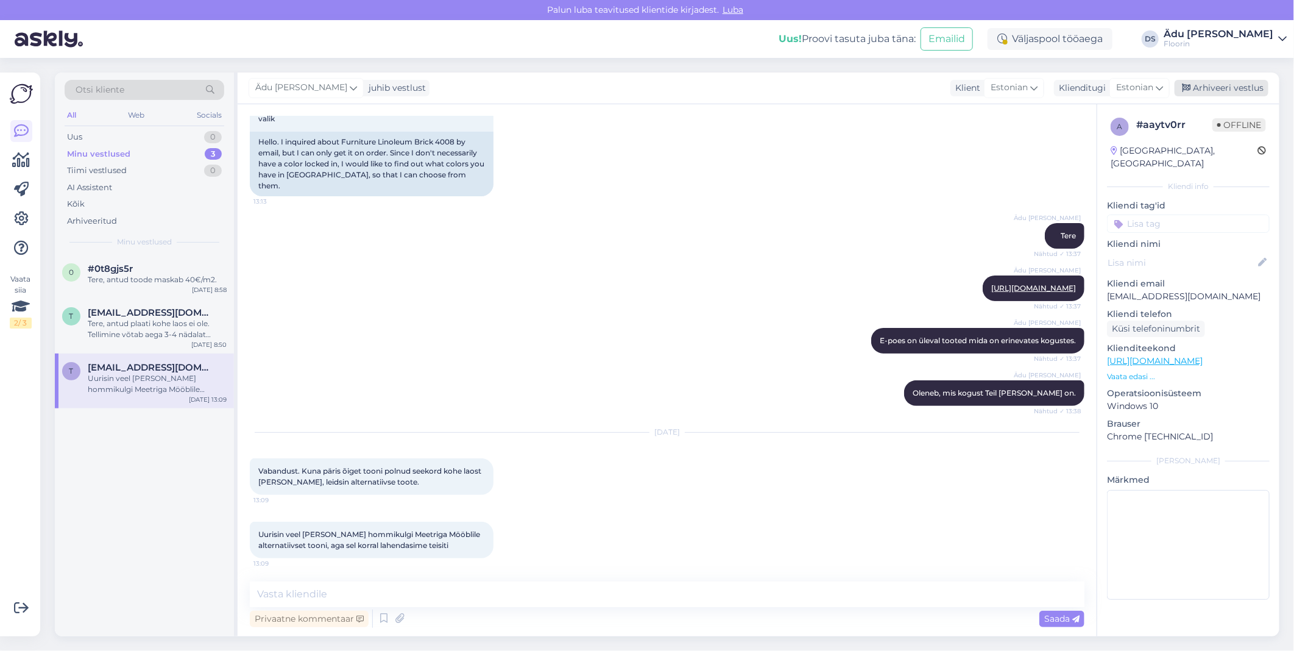
click at [1211, 94] on div "Arhiveeri vestlus" at bounding box center [1222, 88] width 94 height 16
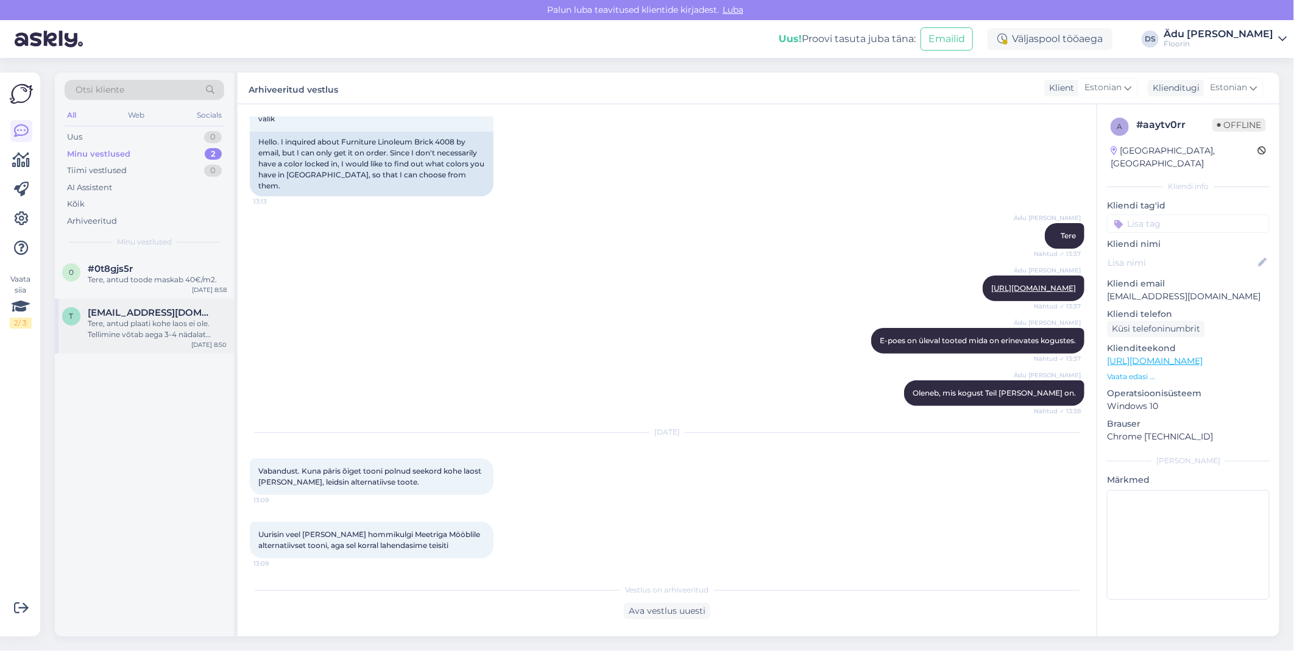
click at [172, 346] on div "t [EMAIL_ADDRESS][DOMAIN_NAME] Tere, antud plaati kohe laos ei ole. Tellimine v…" at bounding box center [144, 326] width 179 height 55
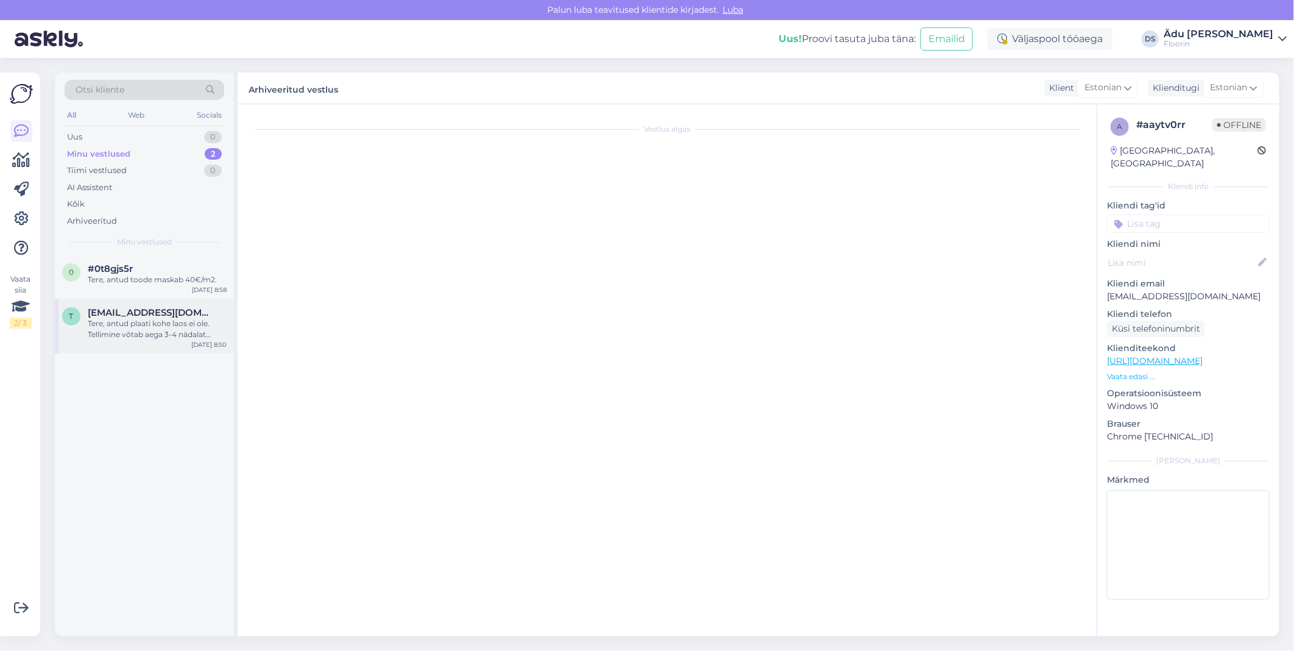
scroll to position [0, 0]
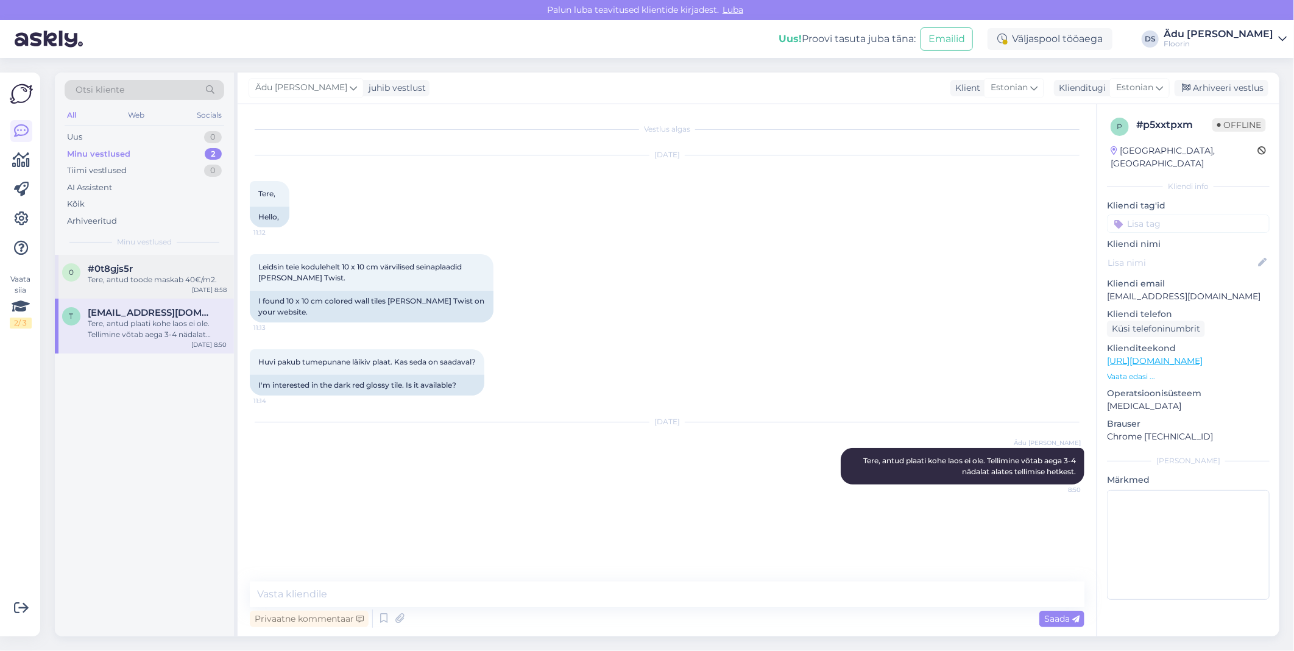
click at [137, 288] on div "0 #0t8gjs5r Tere, antud toode maskab 40€/m2. [DATE] 8:58" at bounding box center [144, 277] width 179 height 44
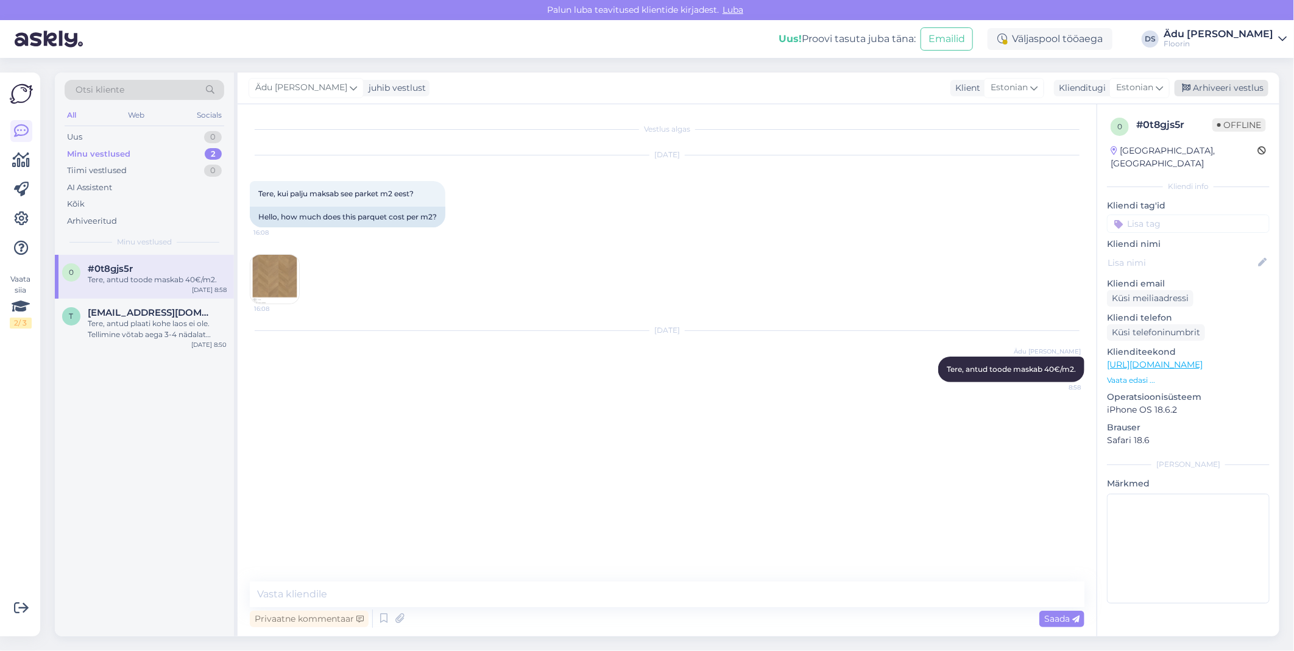
click at [1236, 93] on div "Arhiveeri vestlus" at bounding box center [1222, 88] width 94 height 16
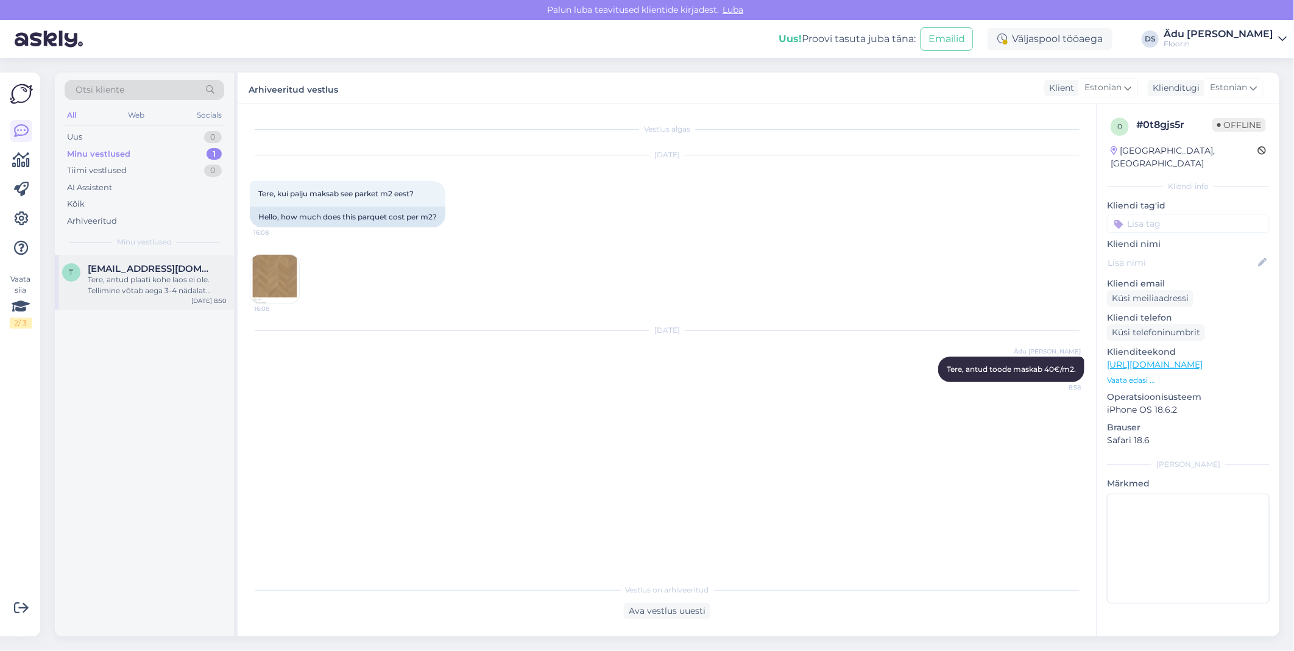
click at [203, 256] on div "t [EMAIL_ADDRESS][DOMAIN_NAME] Tere, antud plaati kohe laos ei ole. Tellimine v…" at bounding box center [144, 282] width 179 height 55
